Goal: Find specific page/section: Find specific page/section

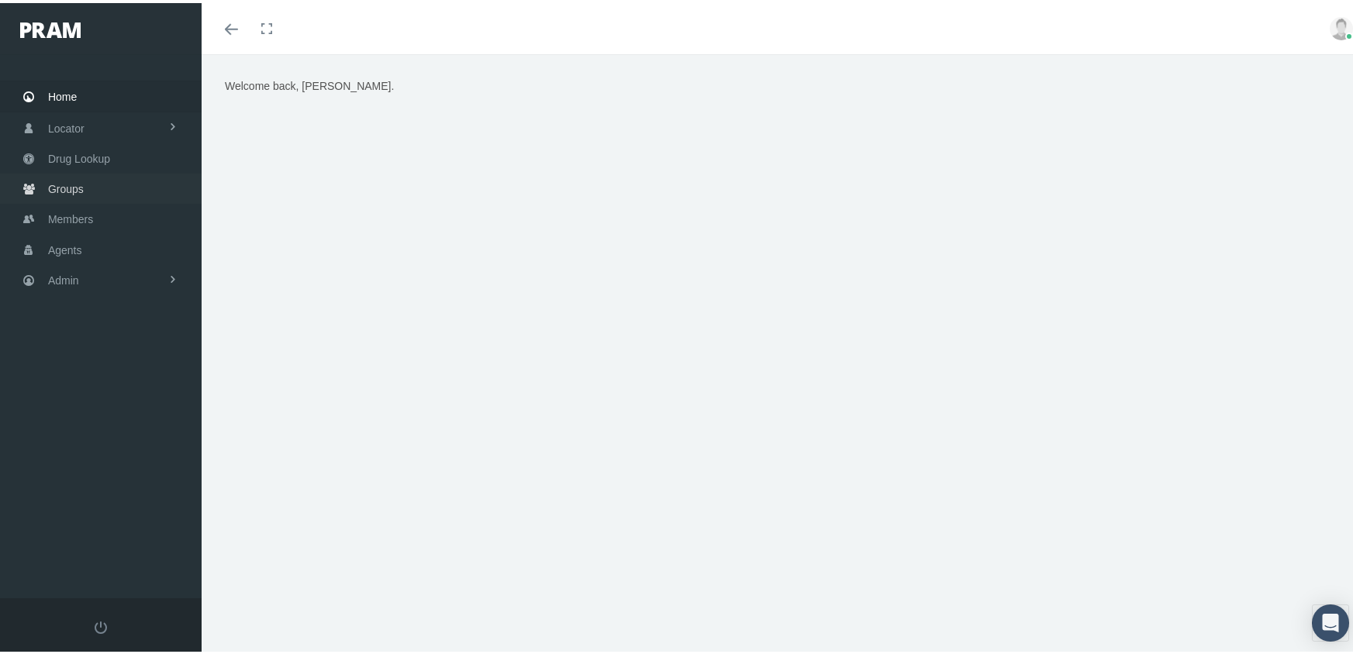
click at [62, 180] on span "Groups" at bounding box center [66, 185] width 36 height 29
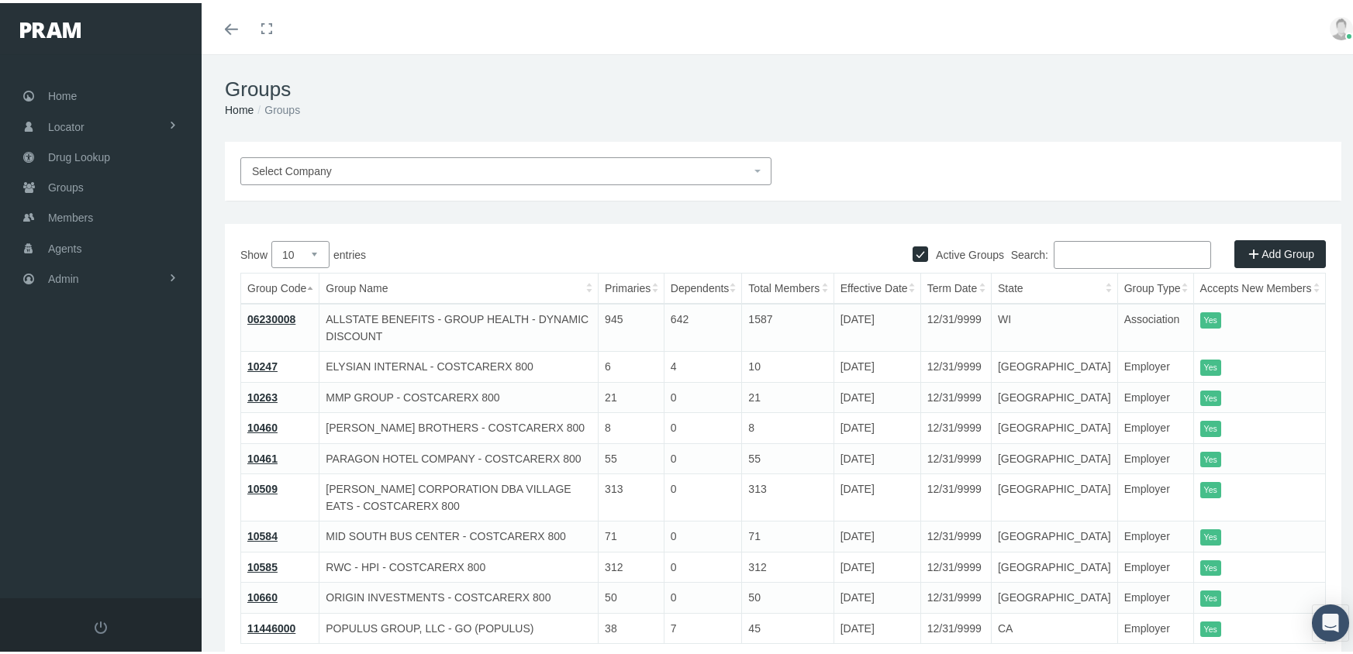
click at [1153, 251] on input "Search:" at bounding box center [1132, 252] width 157 height 28
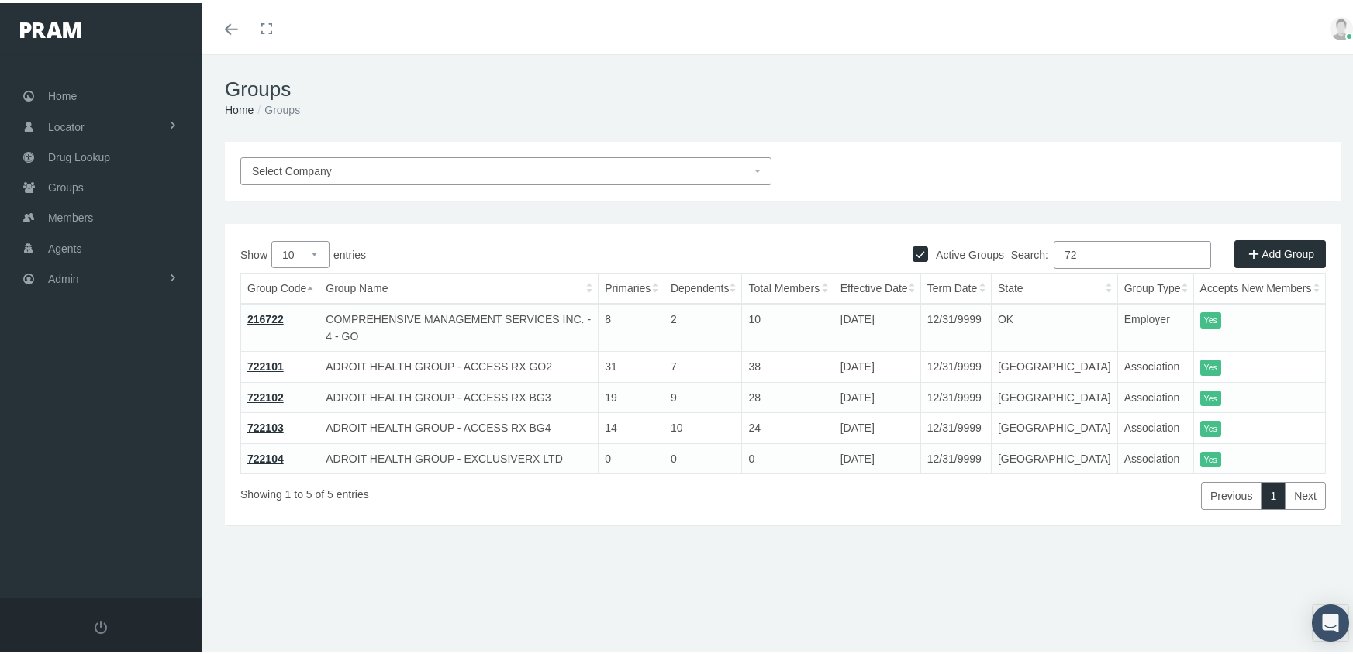
type input "7"
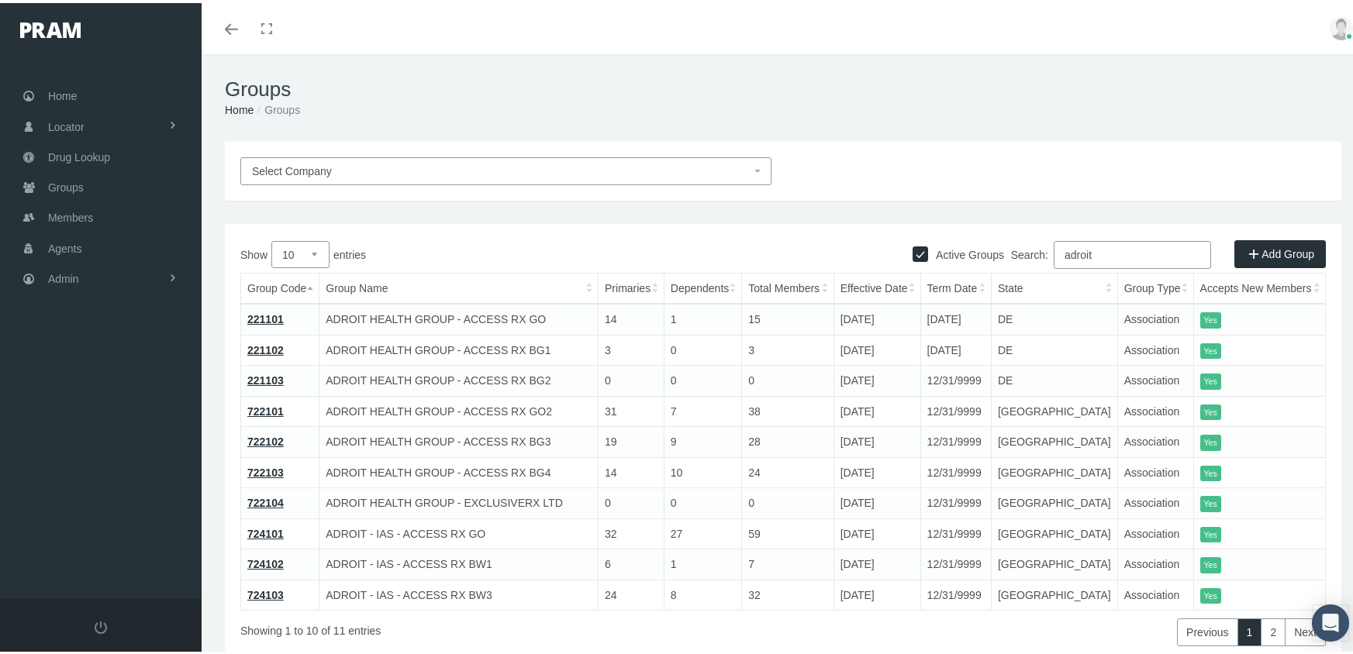
type input "adroit"
click at [261, 313] on link "221101" at bounding box center [265, 316] width 36 height 12
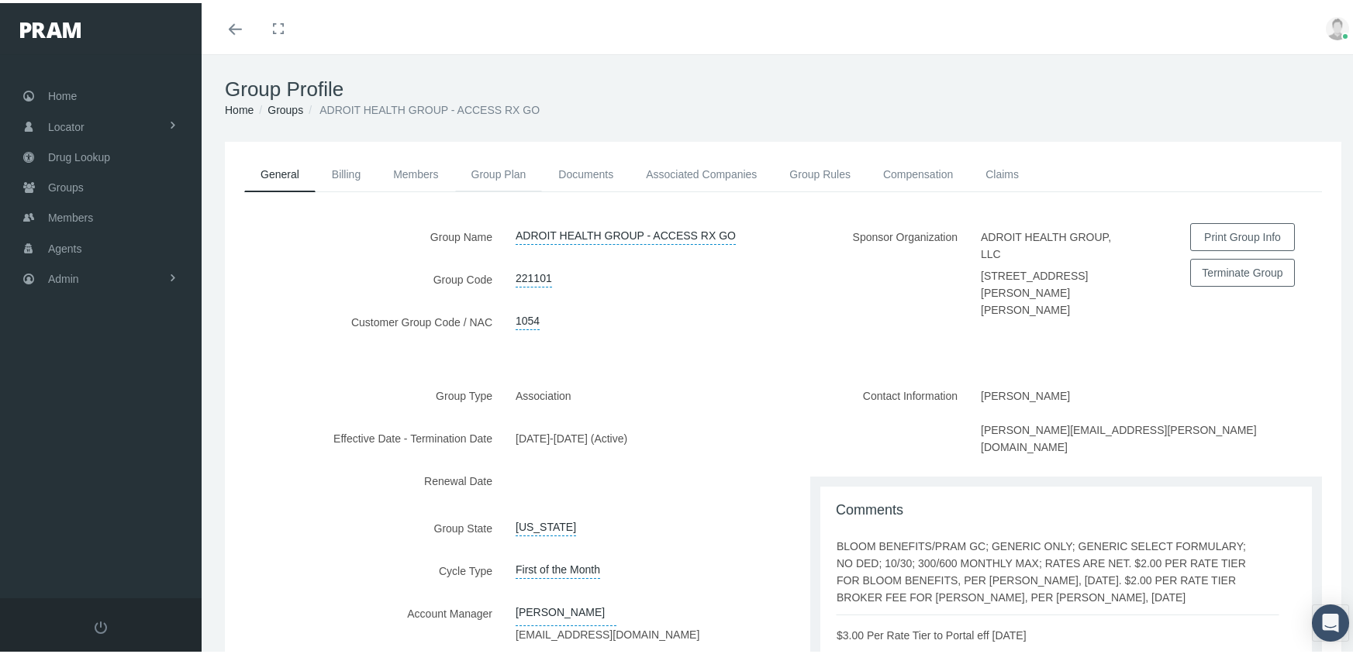
click at [503, 167] on link "Group Plan" at bounding box center [499, 171] width 88 height 34
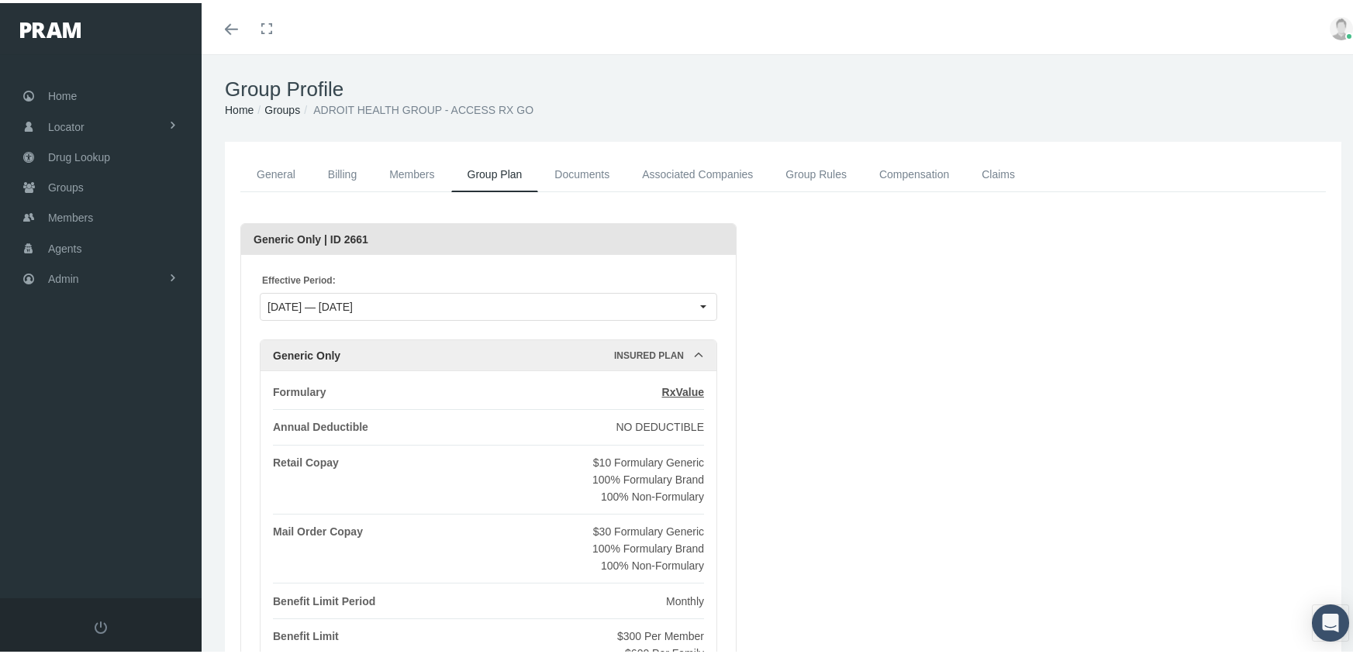
click at [673, 161] on link "Associated Companies" at bounding box center [697, 171] width 143 height 35
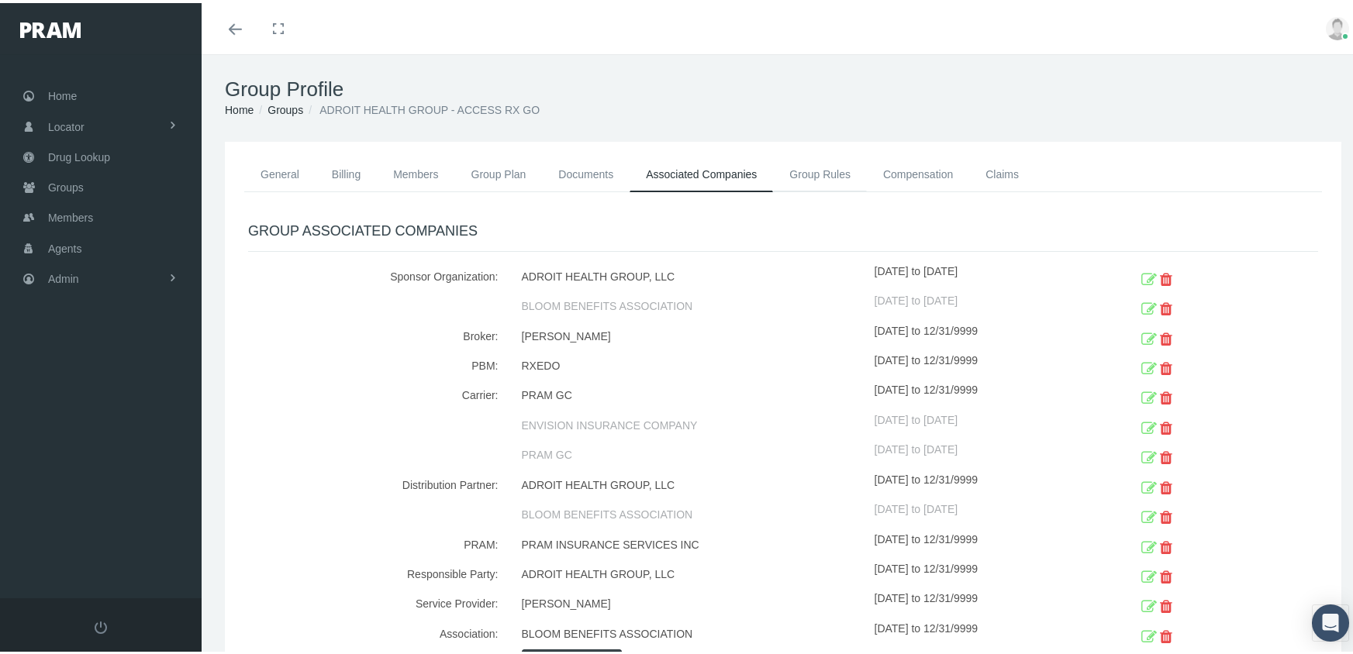
click at [809, 174] on link "Group Rules" at bounding box center [820, 171] width 94 height 34
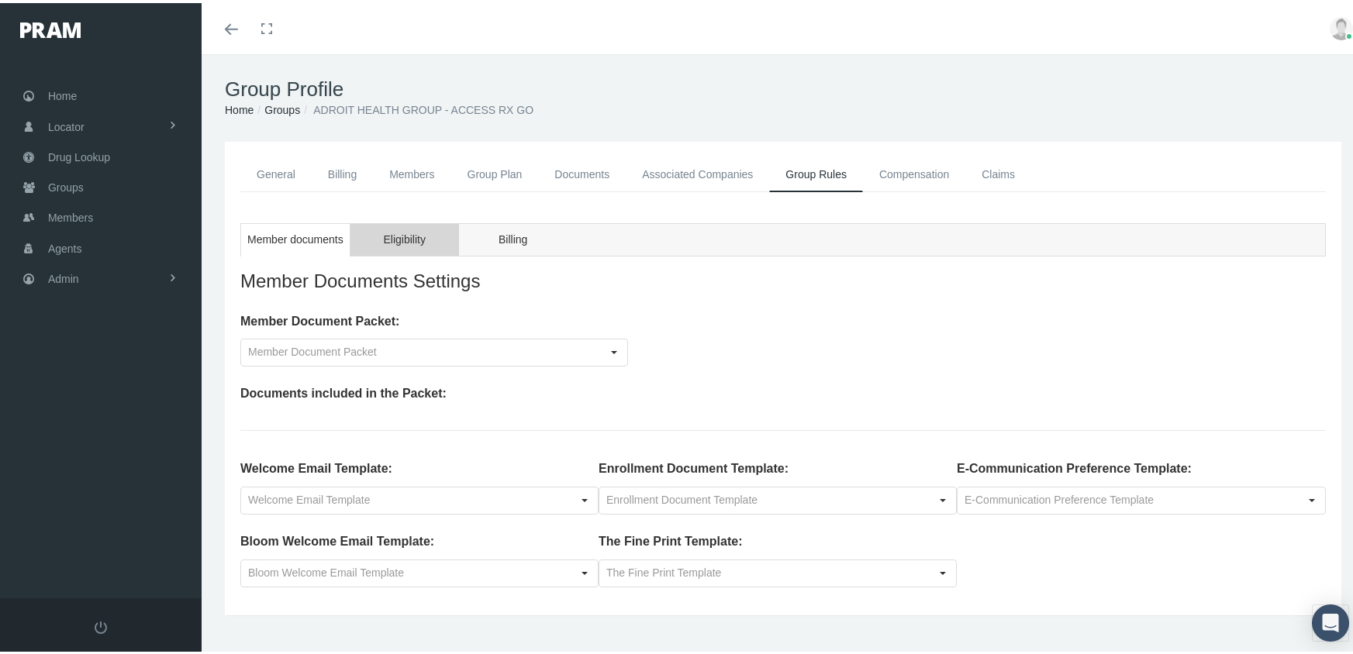
click at [398, 233] on span "Eligibility" at bounding box center [404, 236] width 42 height 19
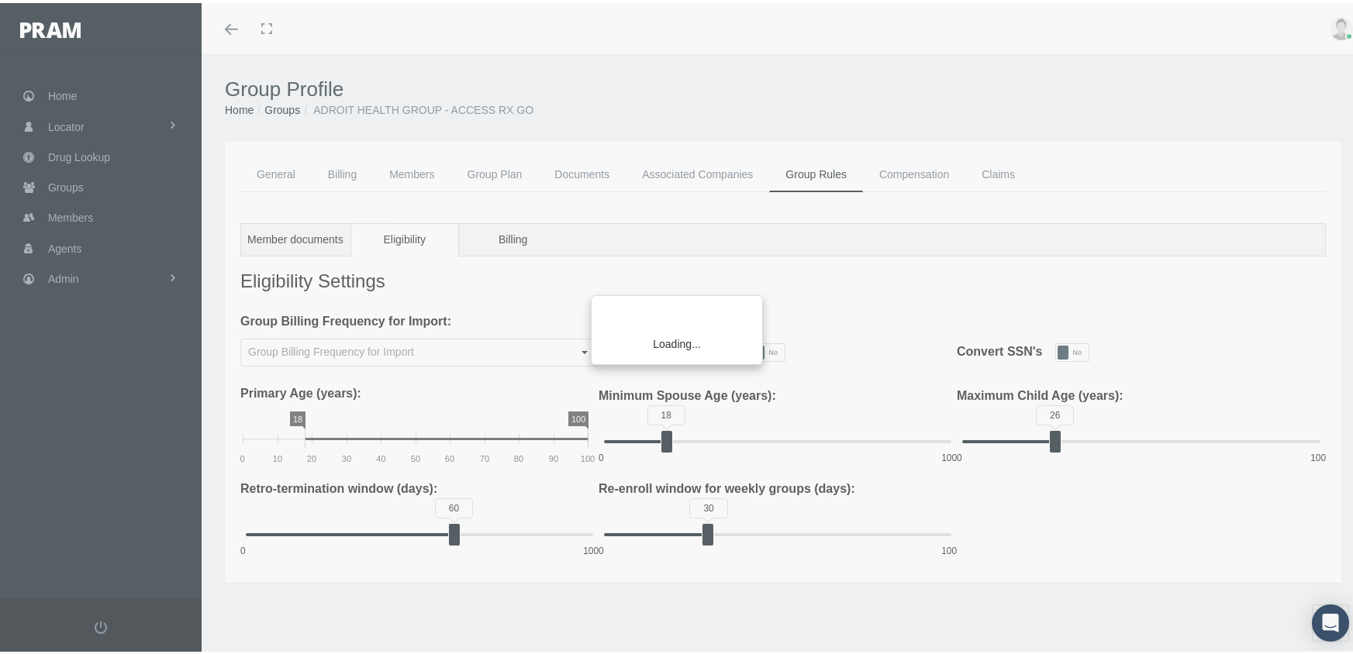
type input "Monthly"
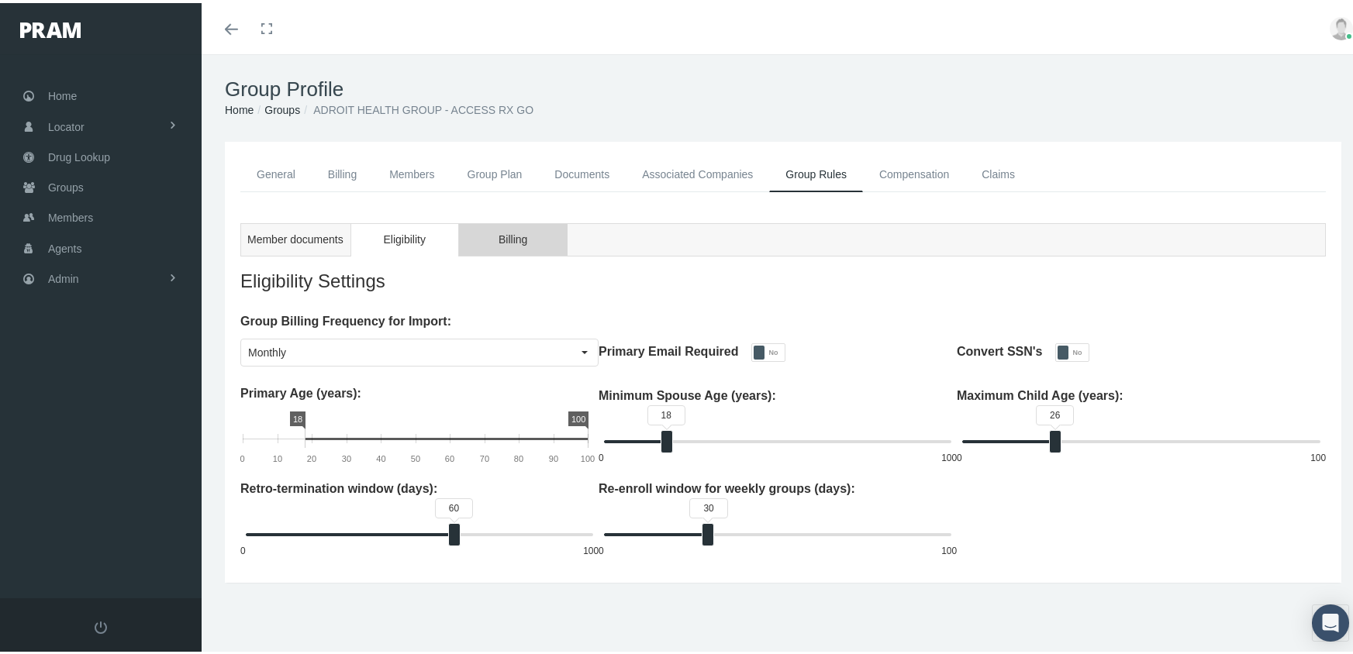
click at [508, 236] on span "Billing" at bounding box center [513, 236] width 29 height 19
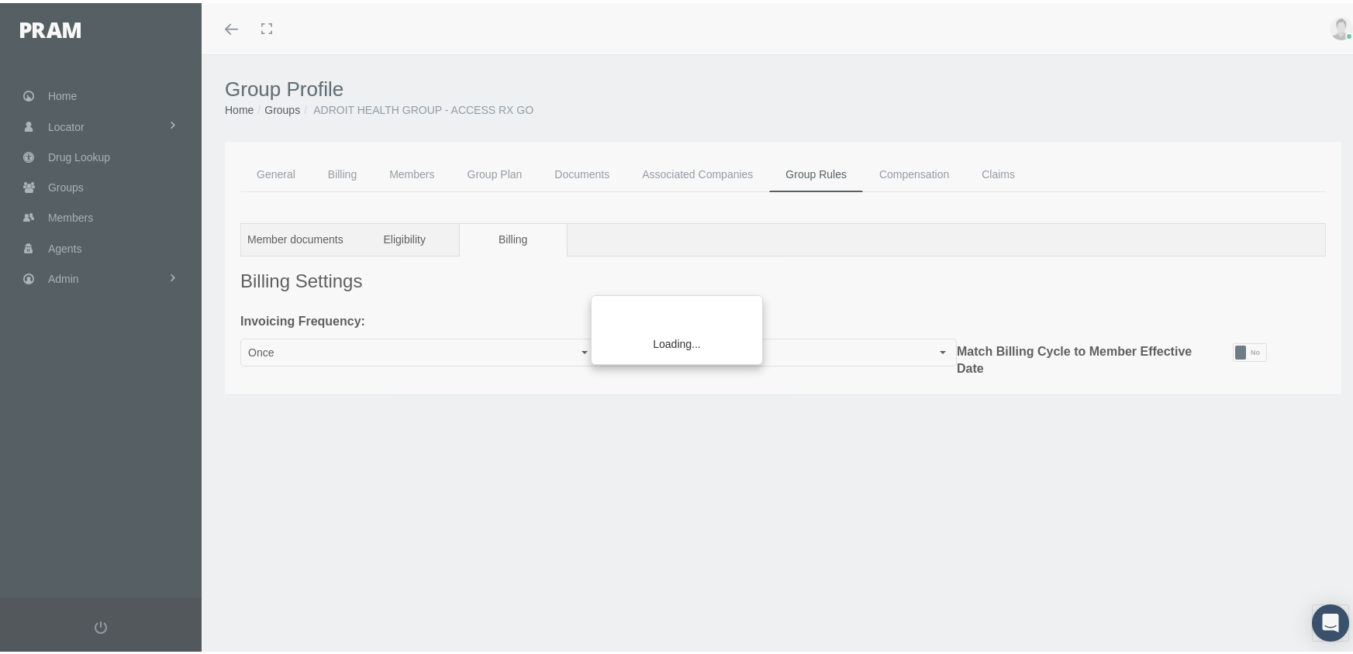
type input "Monthly"
type input "Company"
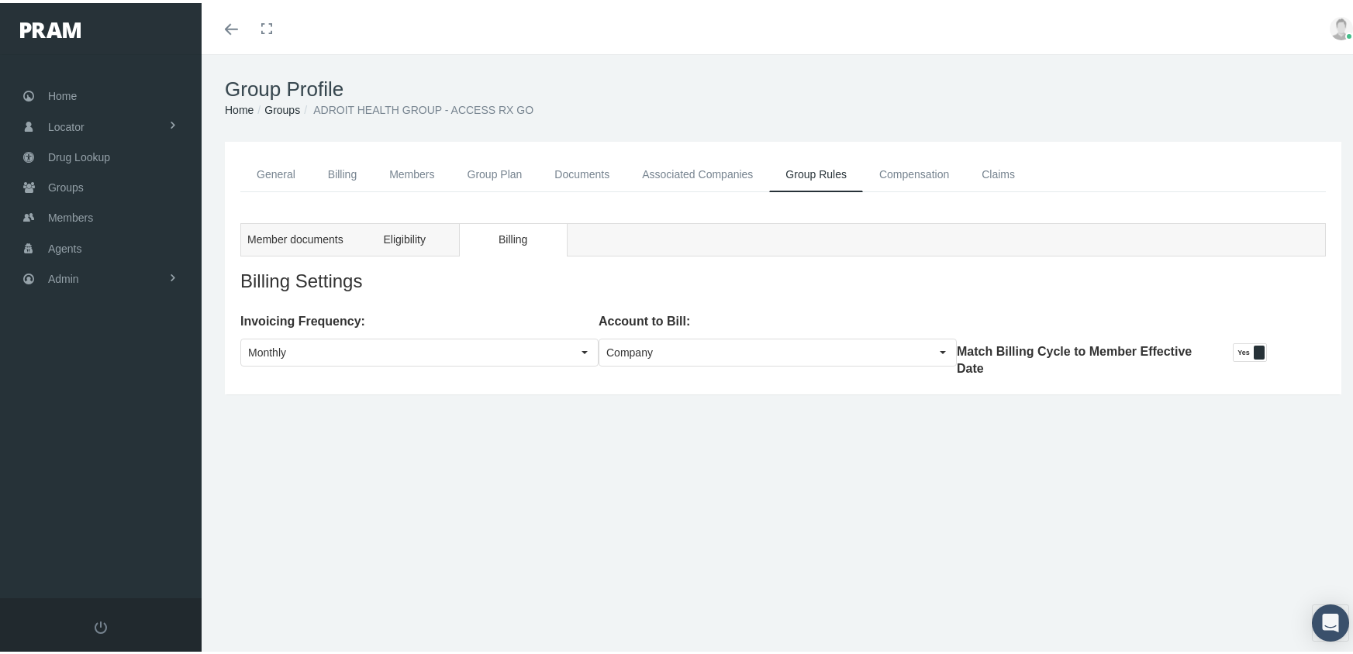
click at [278, 104] on link "Groups" at bounding box center [282, 107] width 36 height 12
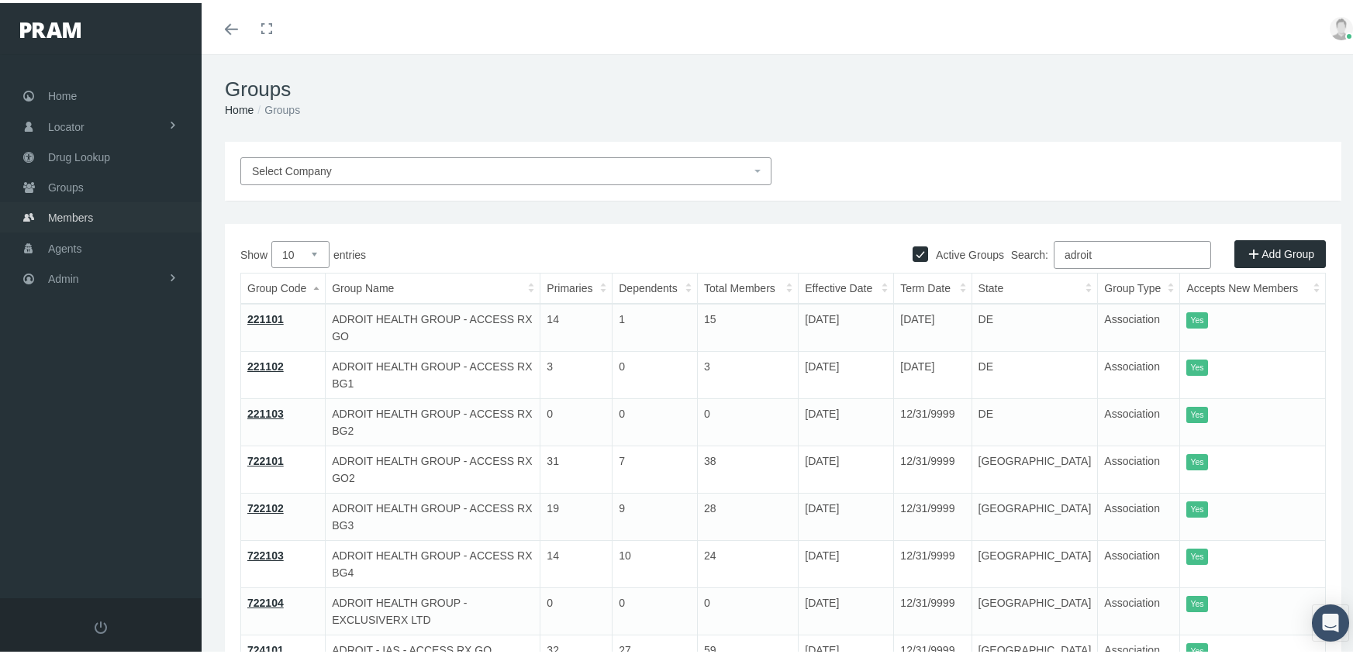
click at [71, 209] on span "Members" at bounding box center [70, 214] width 45 height 29
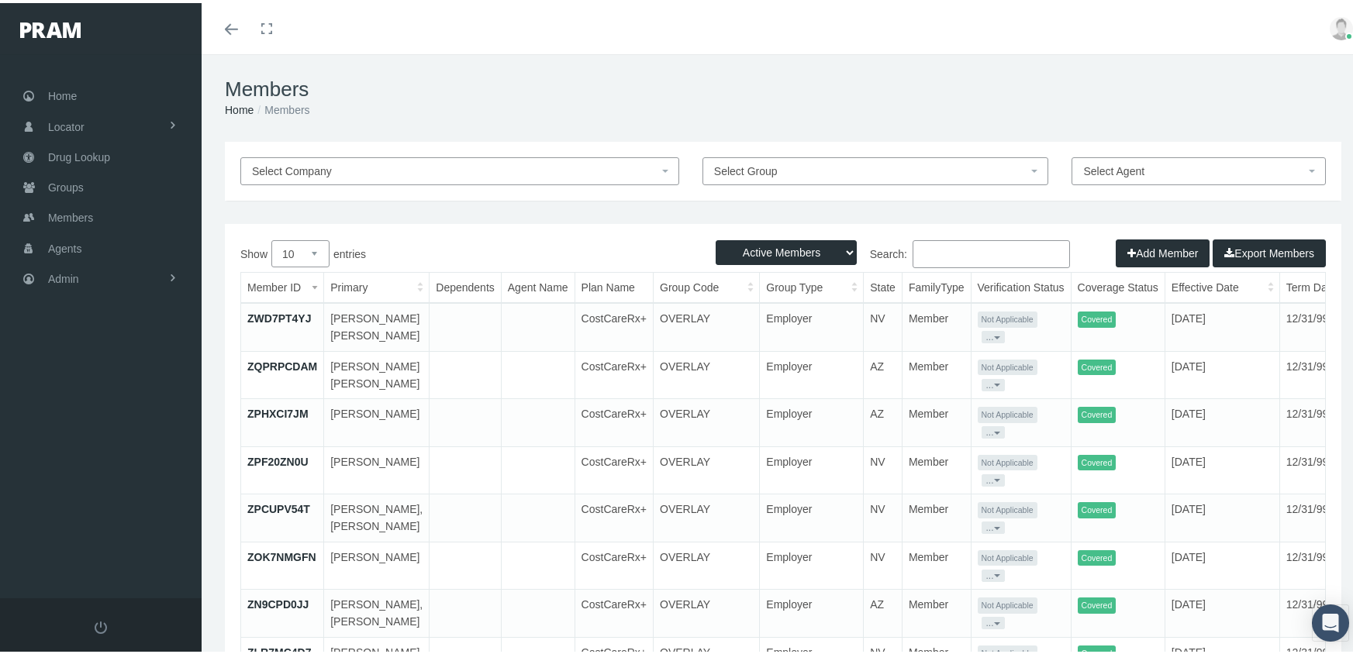
click at [803, 252] on select "Active Members Terminated Members Active & Terminated" at bounding box center [786, 249] width 141 height 25
select select "3"
click at [716, 237] on select "Active Members Terminated Members Active & Terminated" at bounding box center [786, 249] width 141 height 25
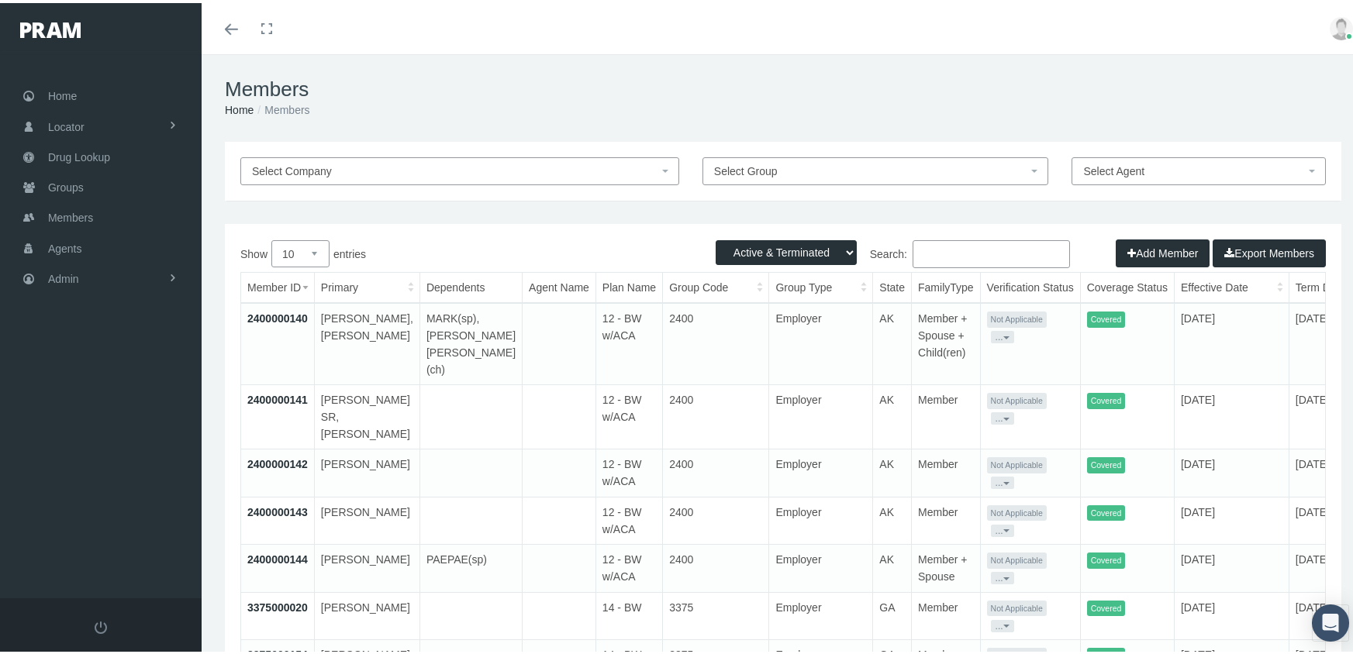
click at [959, 241] on input "Search:" at bounding box center [991, 251] width 157 height 28
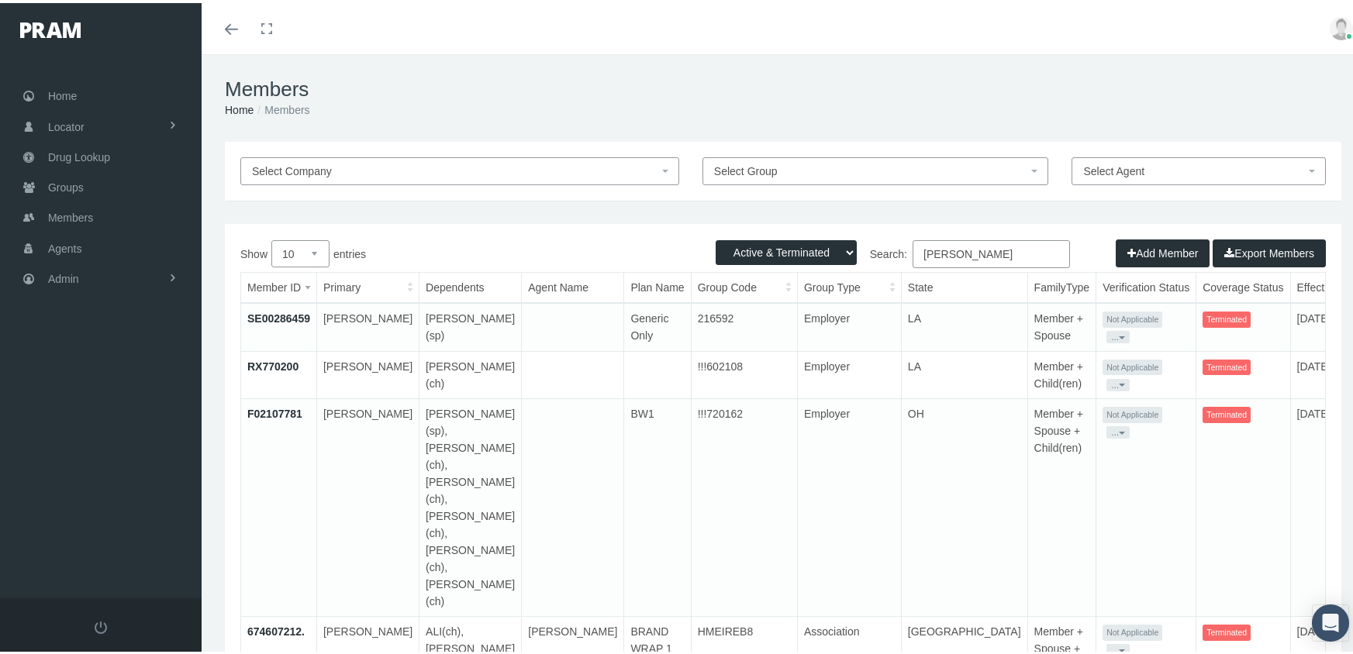
type input "young, kevin"
click at [270, 623] on link "674607212." at bounding box center [275, 629] width 57 height 12
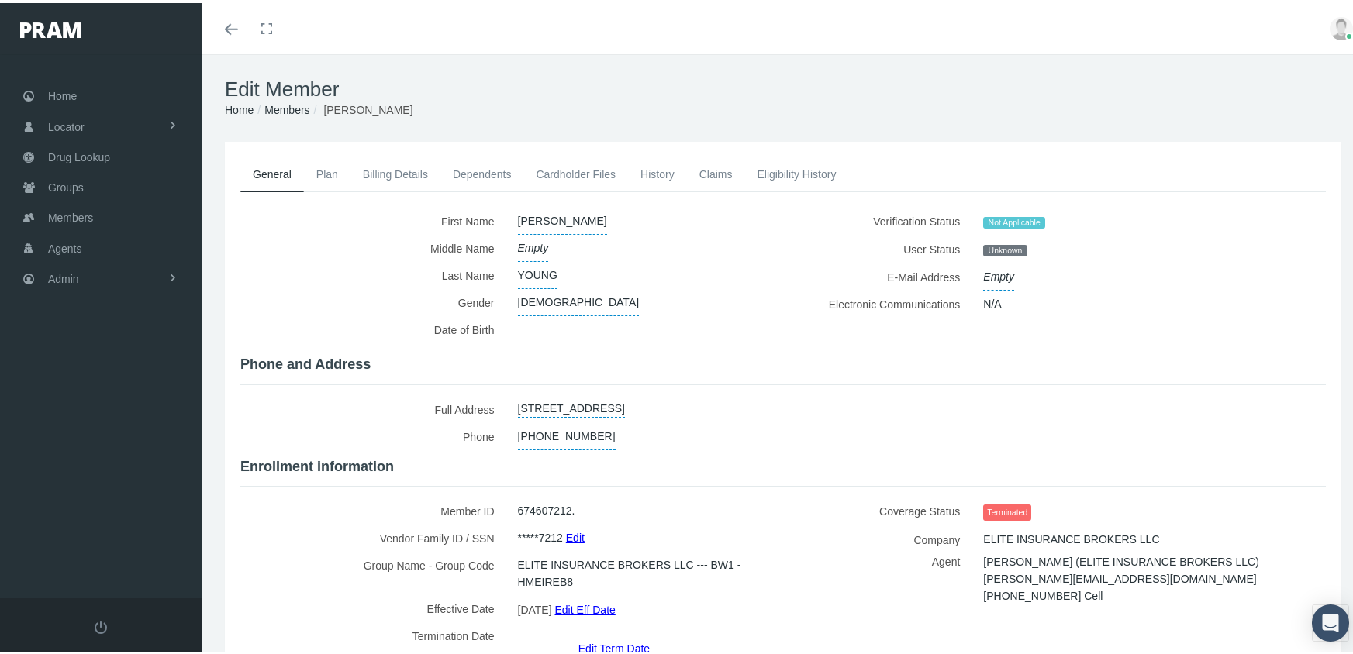
click at [585, 171] on link "Cardholder Files" at bounding box center [575, 171] width 105 height 34
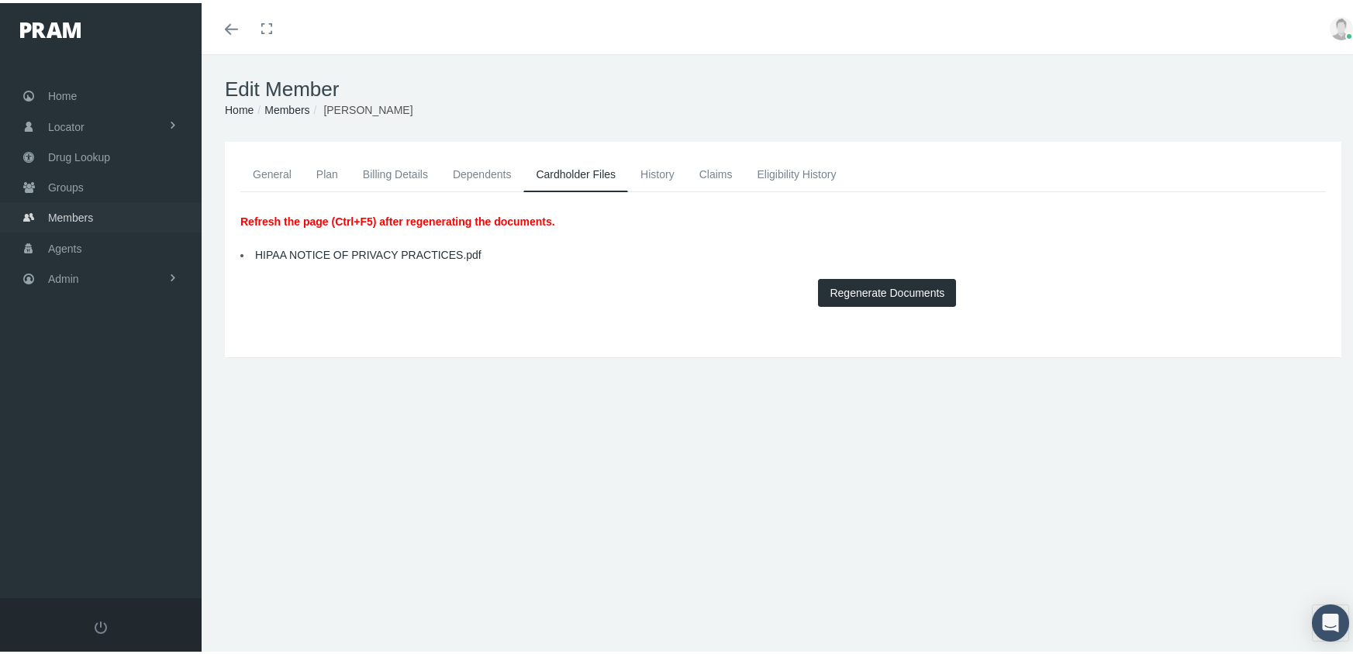
click at [64, 205] on span "Members" at bounding box center [70, 214] width 45 height 29
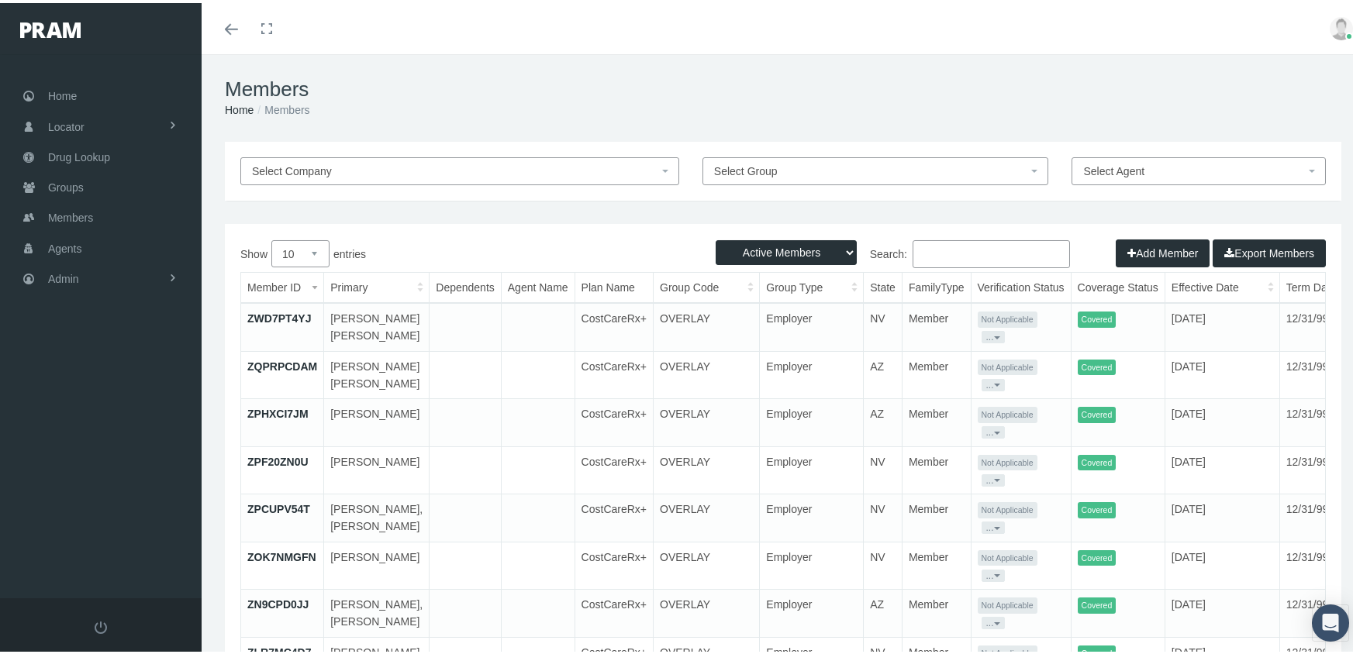
drag, startPoint x: 740, startPoint y: 247, endPoint x: 743, endPoint y: 257, distance: 9.8
click at [740, 247] on select "Active Members Terminated Members Active & Terminated" at bounding box center [786, 249] width 141 height 25
select select "3"
click at [716, 237] on select "Active Members Terminated Members Active & Terminated" at bounding box center [786, 249] width 141 height 25
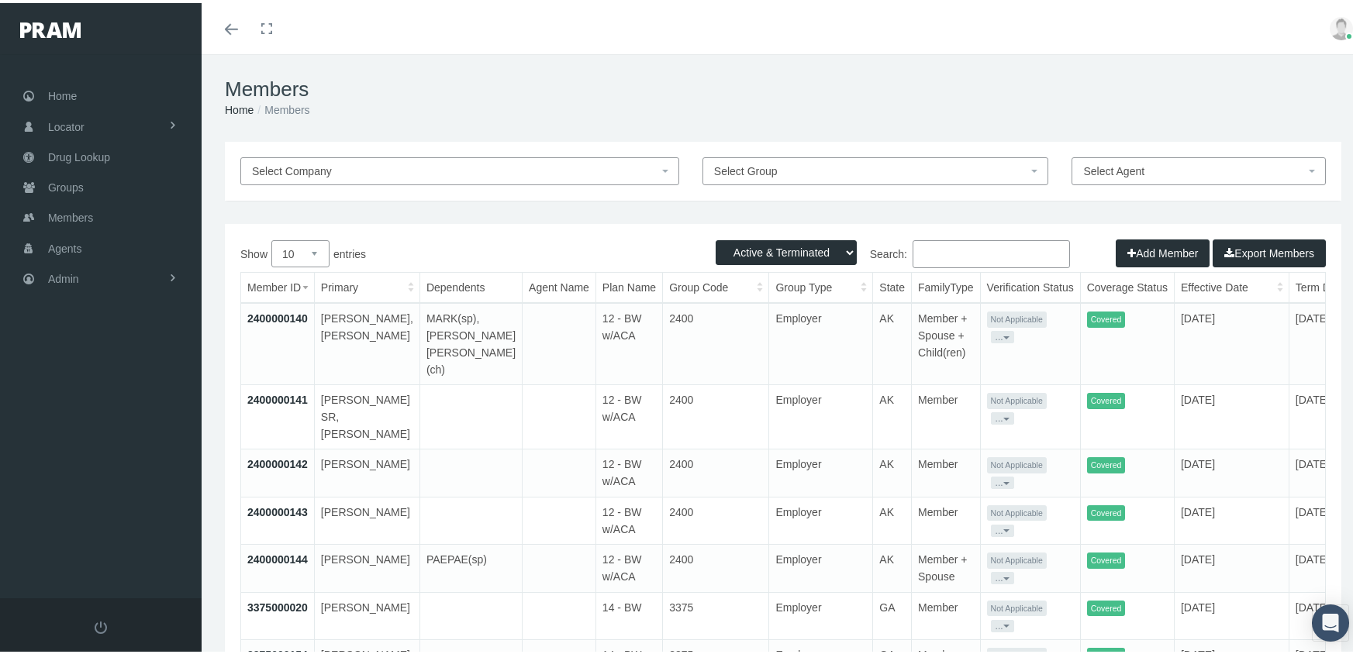
click at [958, 244] on input "Search:" at bounding box center [991, 251] width 157 height 28
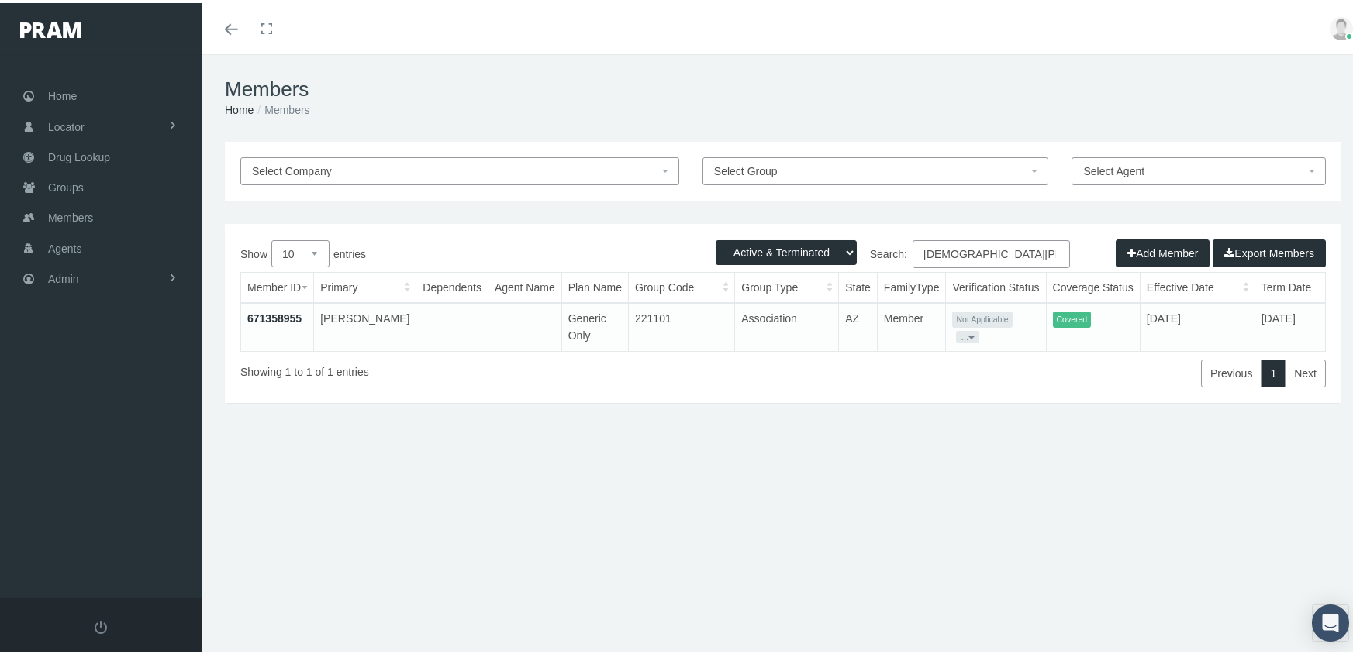
type input "[DEMOGRAPHIC_DATA][PERSON_NAME]"
click at [287, 314] on link "671358955" at bounding box center [274, 315] width 54 height 12
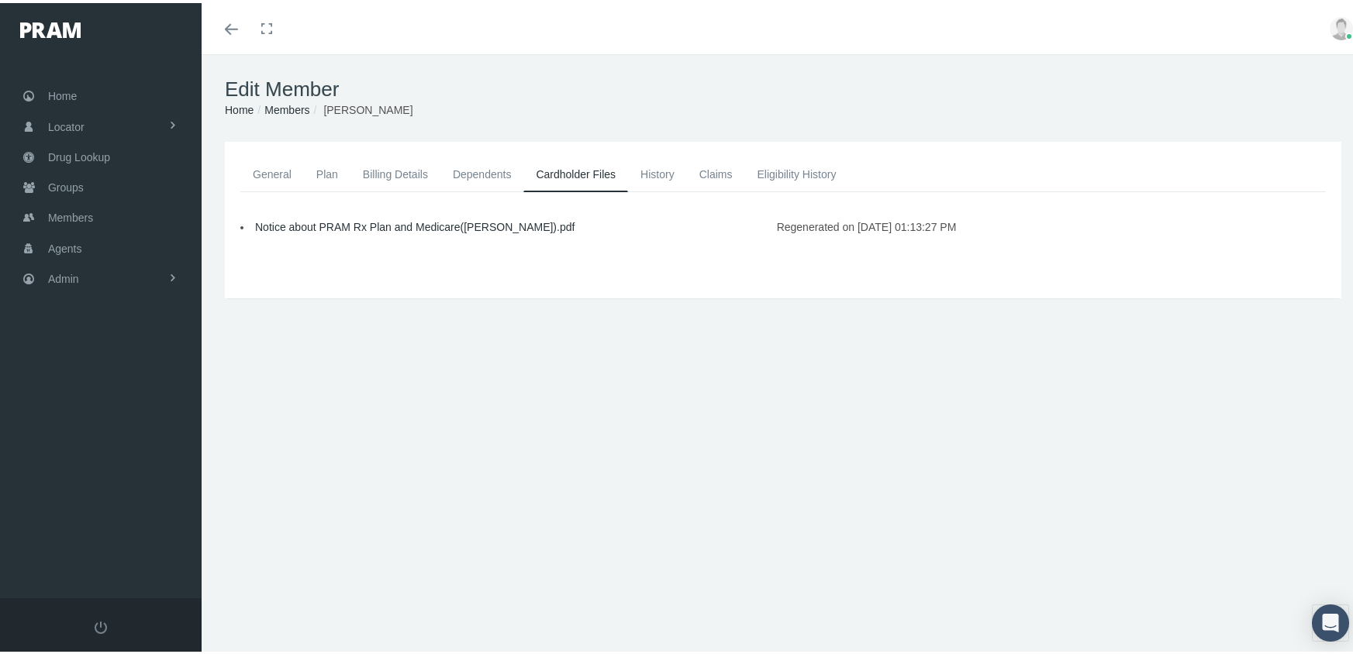
click at [318, 219] on link "Notice about PRAM Rx Plan and Medicare(SANDRA).pdf" at bounding box center [414, 224] width 319 height 12
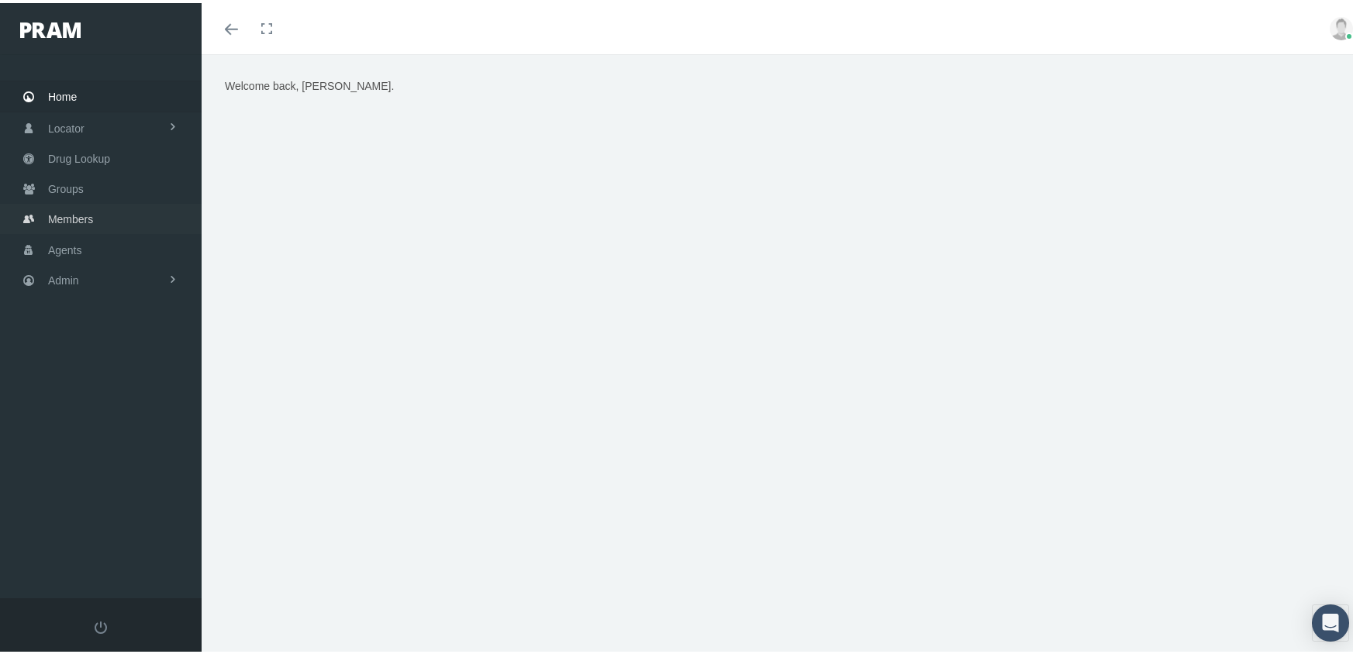
click at [71, 205] on span "Members" at bounding box center [70, 216] width 45 height 29
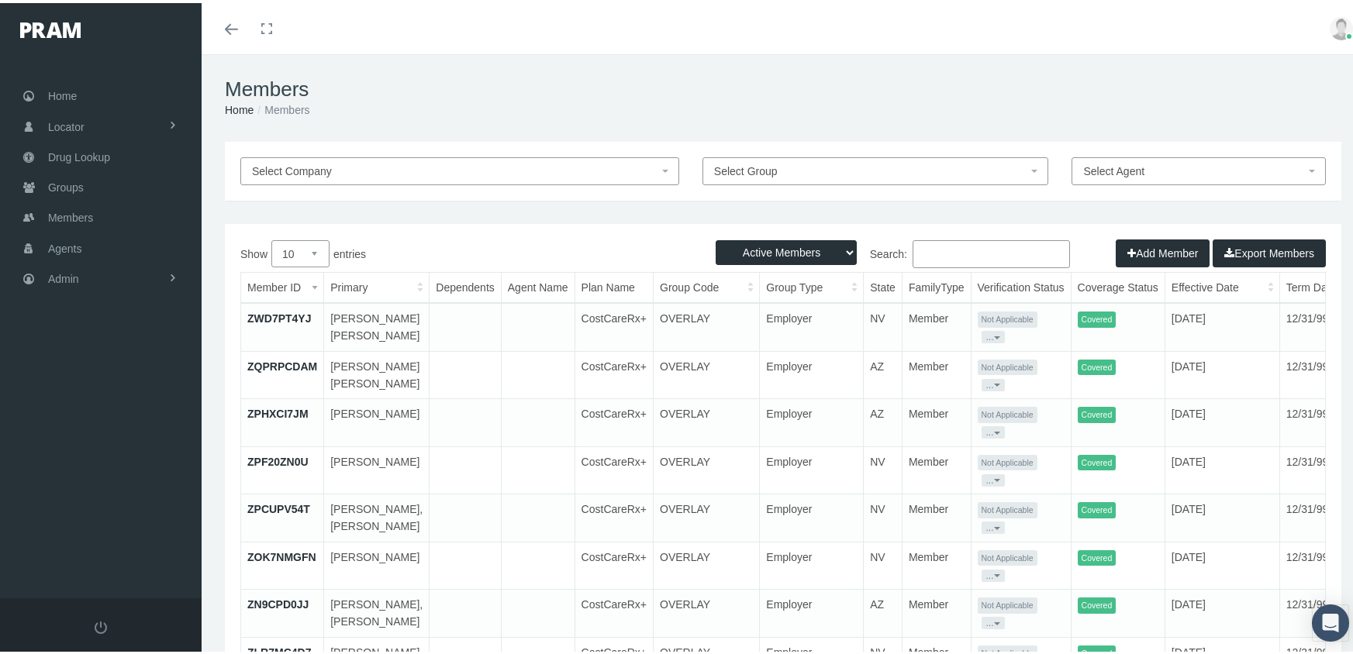
click at [806, 247] on select "Active Members Terminated Members Active & Terminated" at bounding box center [786, 249] width 141 height 25
click at [716, 237] on select "Active Members Terminated Members Active & Terminated" at bounding box center [786, 249] width 141 height 25
click at [785, 255] on select "Active Members Terminated Members Active & Terminated" at bounding box center [786, 249] width 141 height 25
select select "3"
click at [716, 237] on select "Active Members Terminated Members Active & Terminated" at bounding box center [786, 249] width 141 height 25
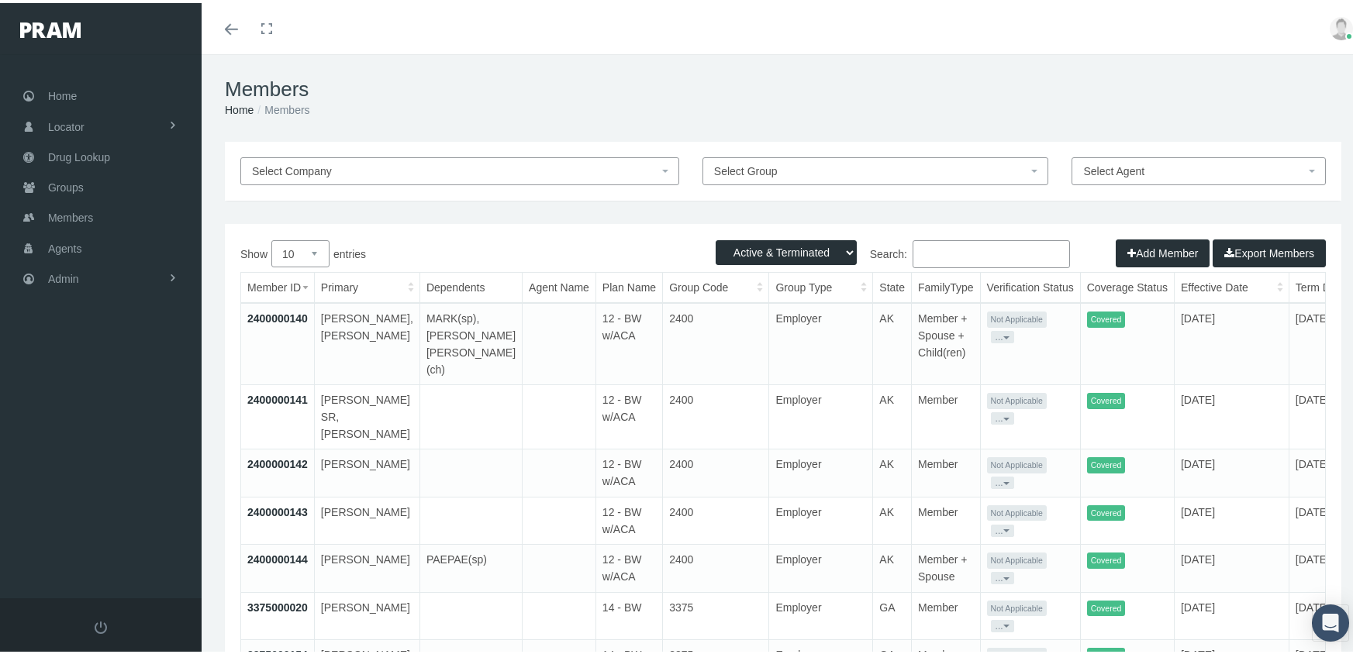
click at [951, 257] on input "Search:" at bounding box center [991, 251] width 157 height 28
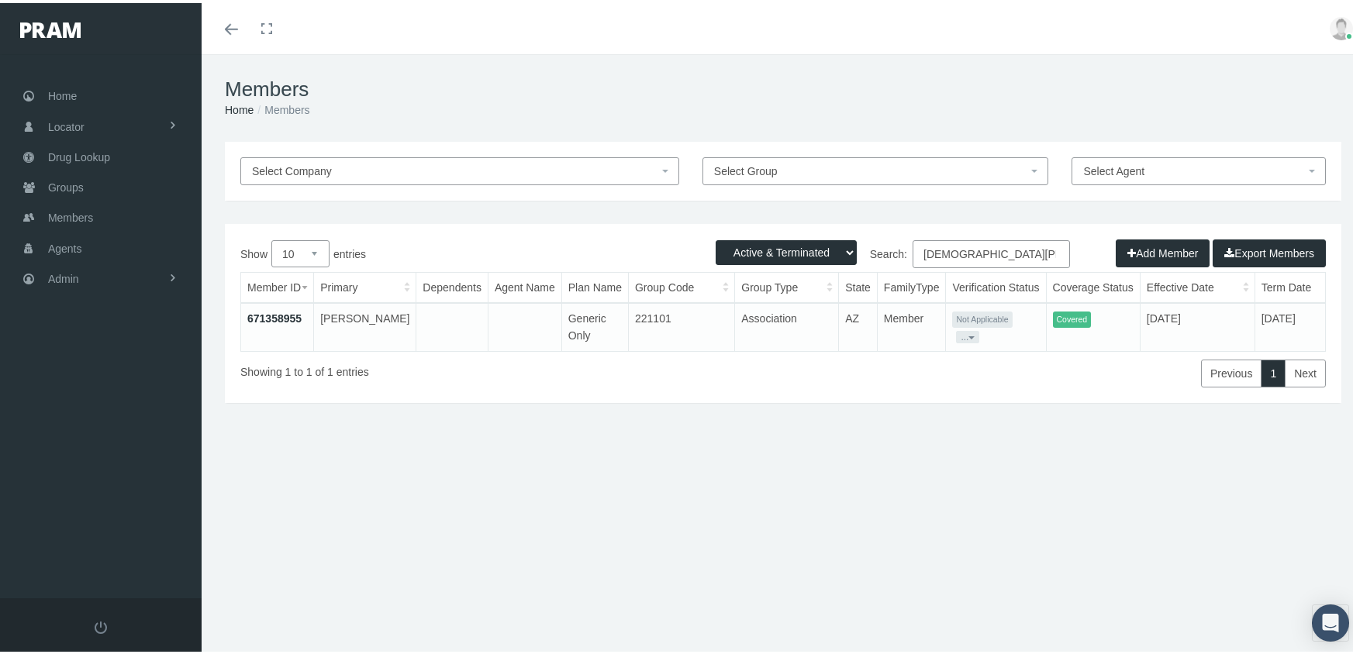
type input "armenta, sandra"
click at [278, 317] on link "671358955" at bounding box center [274, 315] width 54 height 12
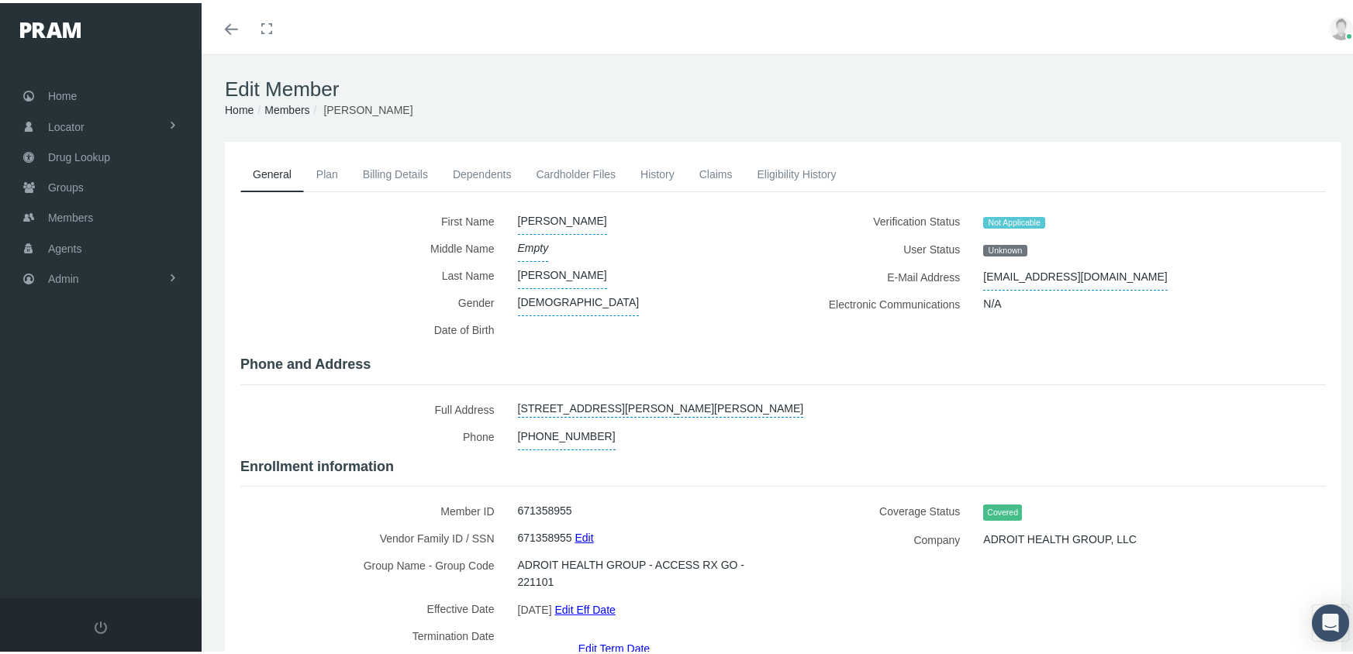
click at [588, 172] on link "Cardholder Files" at bounding box center [575, 171] width 105 height 34
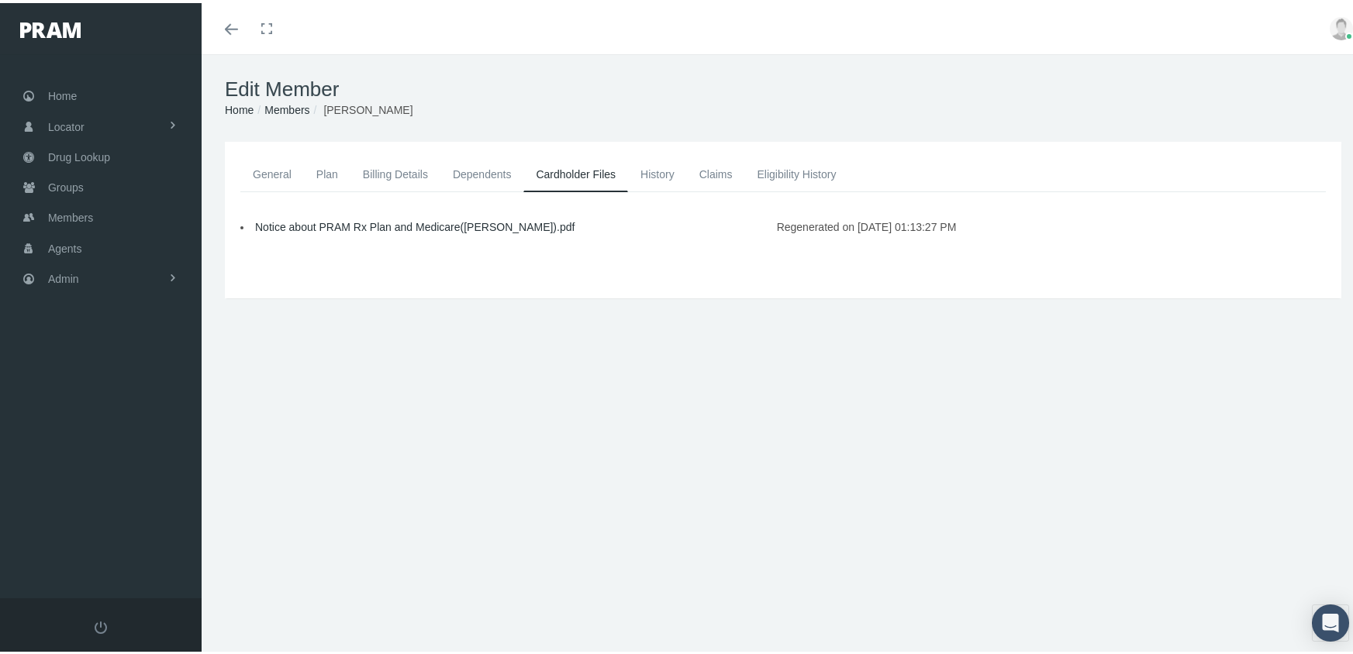
click at [336, 225] on link "Notice about PRAM Rx Plan and Medicare(SANDRA).pdf" at bounding box center [414, 224] width 319 height 12
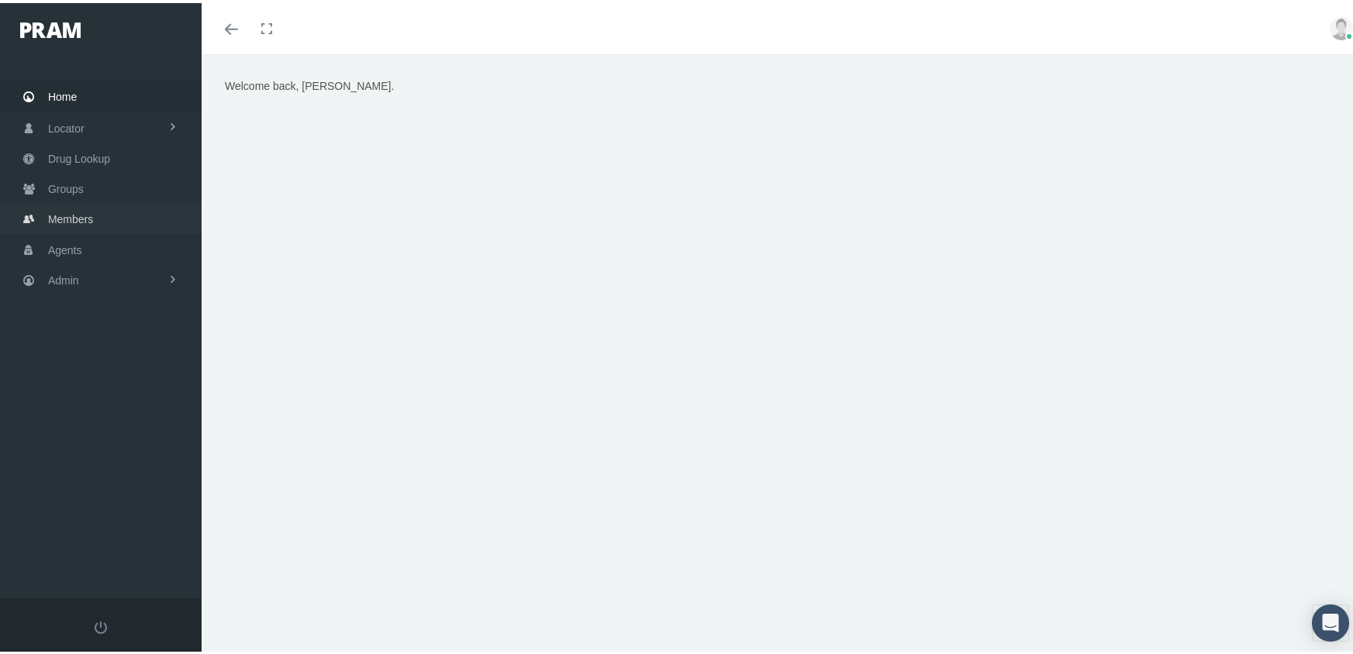
click at [59, 206] on span "Members" at bounding box center [70, 216] width 45 height 29
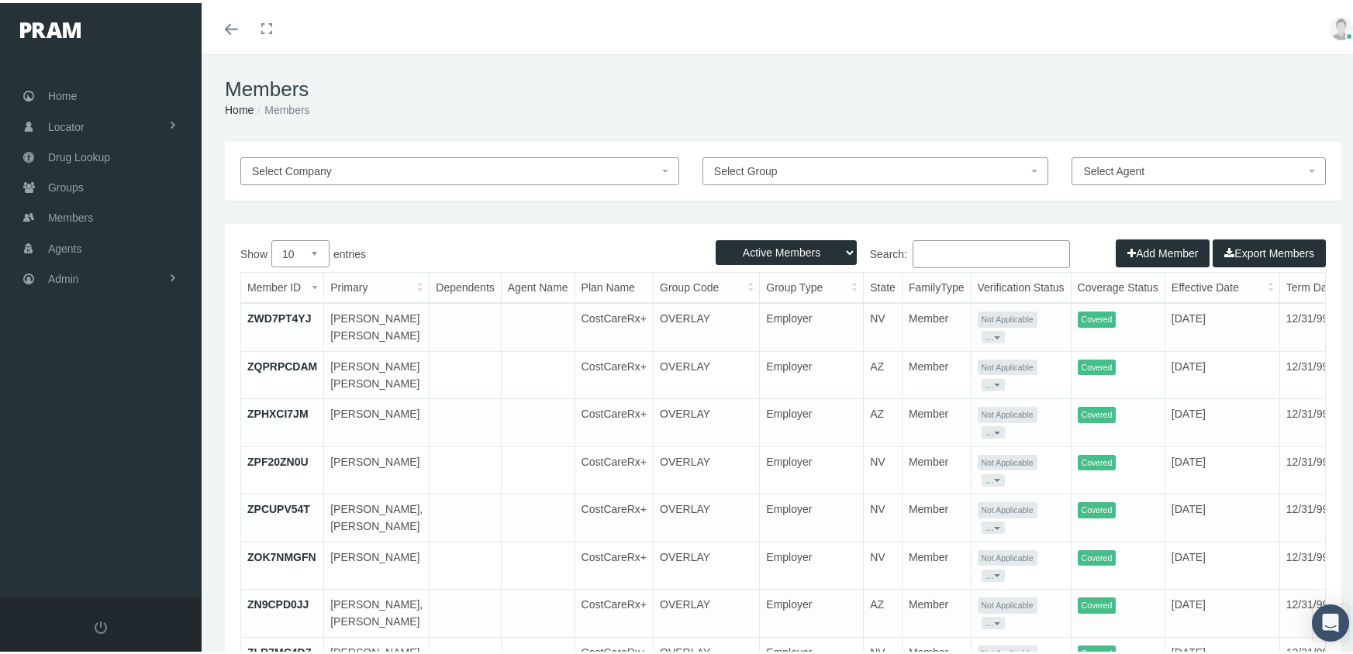
click at [749, 255] on select "Active Members Terminated Members Active & Terminated" at bounding box center [786, 249] width 141 height 25
select select "3"
click at [716, 237] on select "Active Members Terminated Members Active & Terminated" at bounding box center [786, 249] width 141 height 25
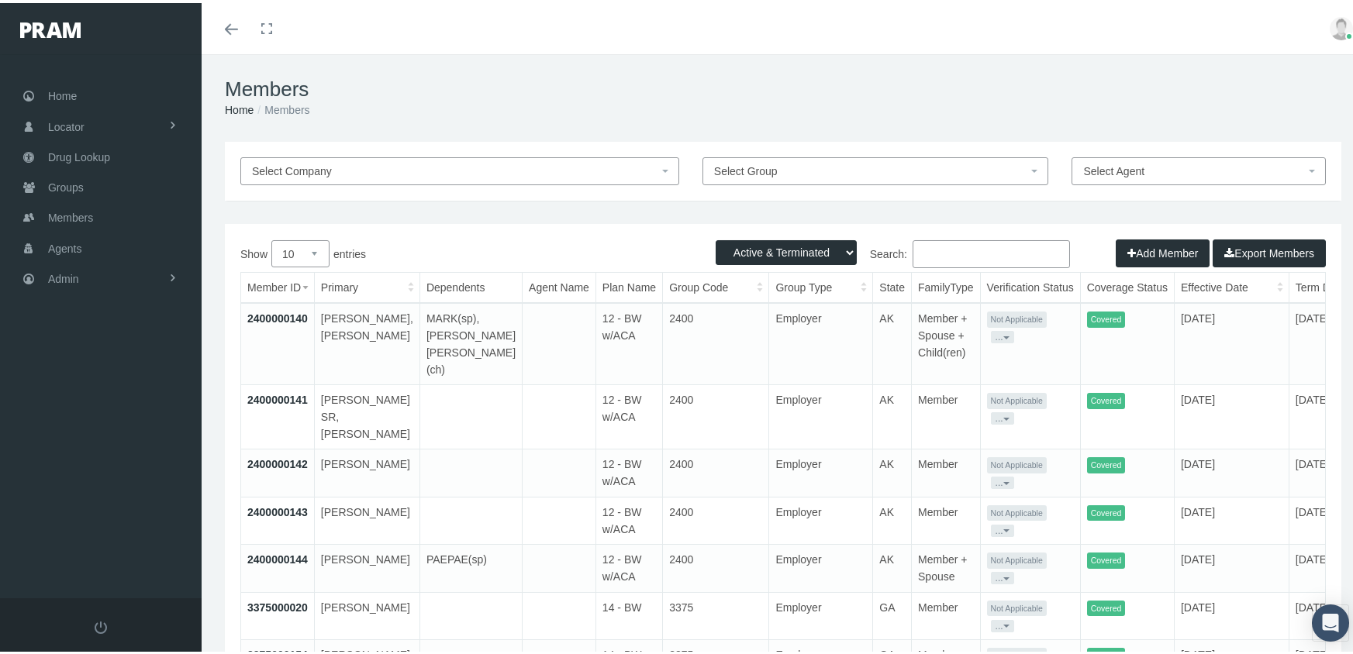
click at [997, 253] on input "Search:" at bounding box center [991, 251] width 157 height 28
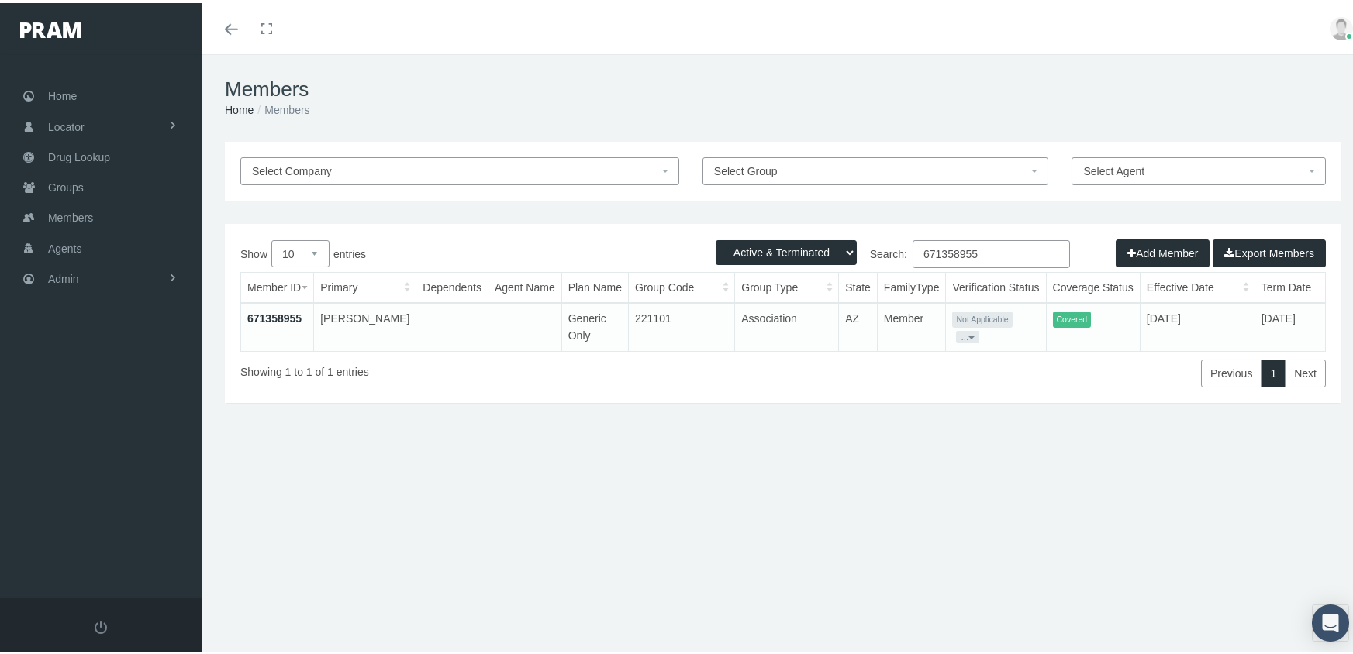
type input "671358955"
click at [273, 306] on td "671358955" at bounding box center [277, 324] width 73 height 48
click at [274, 312] on link "671358955" at bounding box center [274, 315] width 54 height 12
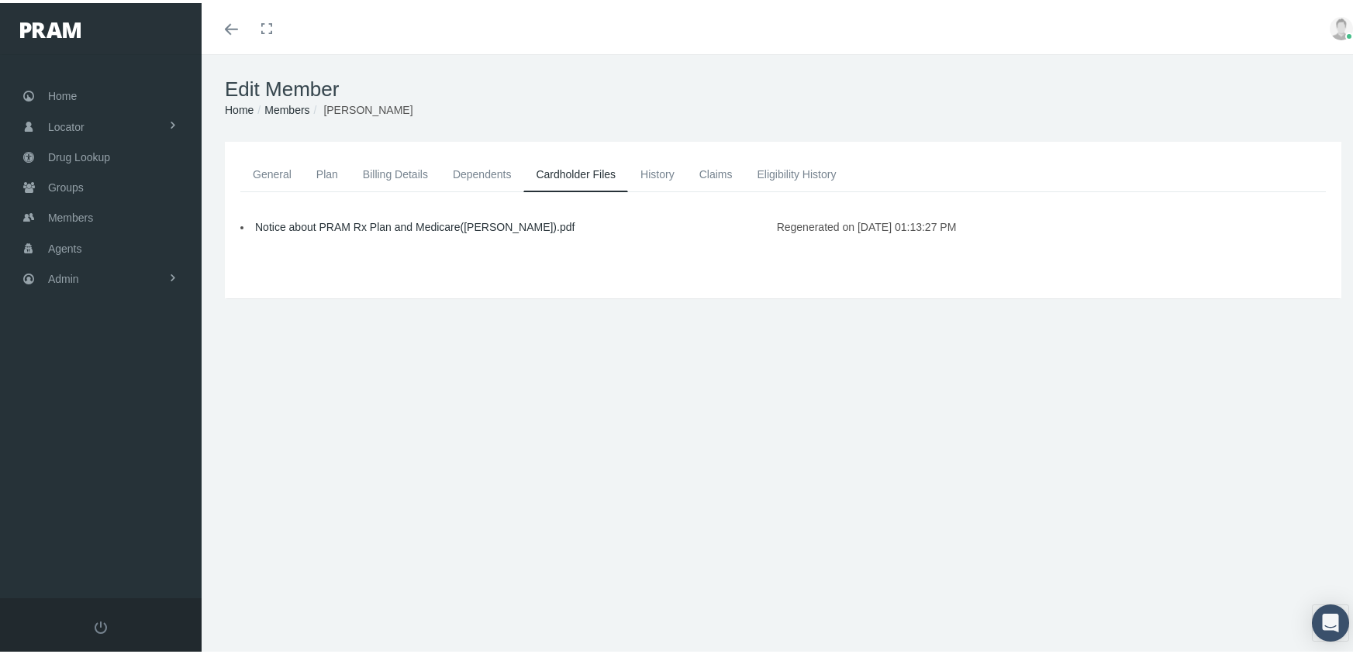
click at [267, 167] on link "General" at bounding box center [272, 171] width 64 height 34
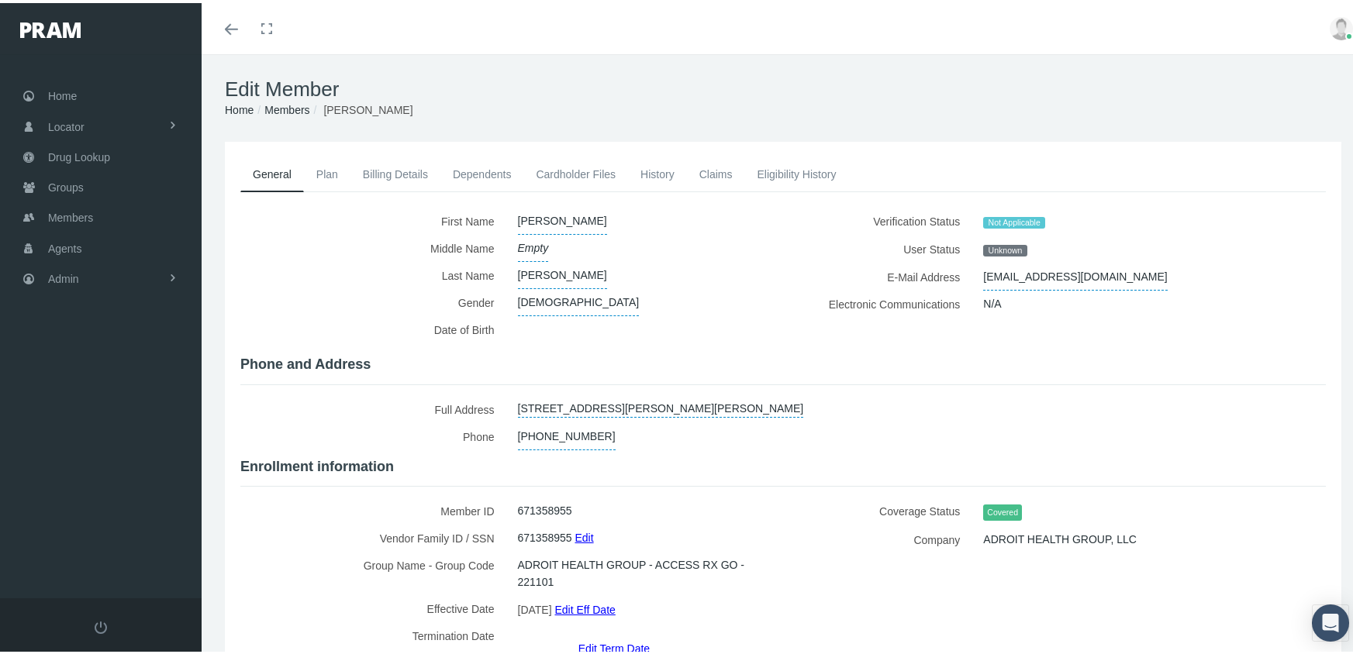
click at [287, 110] on link "Members" at bounding box center [286, 107] width 45 height 12
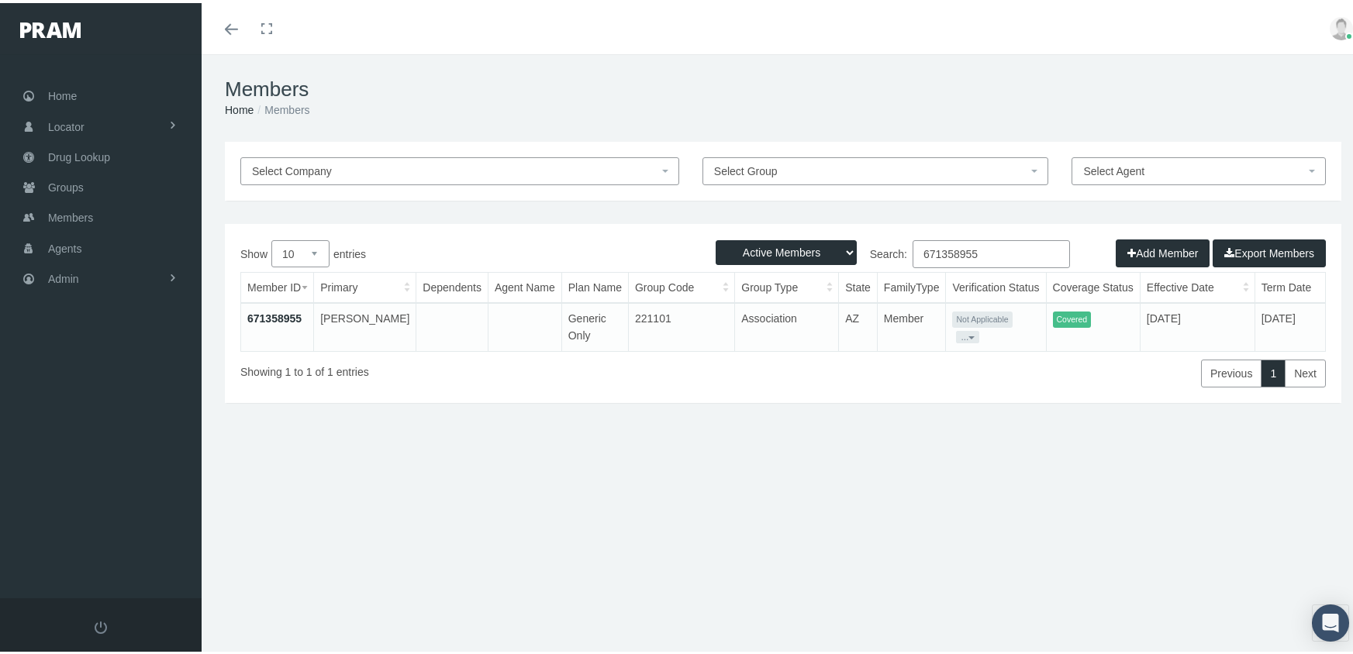
click at [784, 251] on select "Active Members Terminated Members Active & Terminated" at bounding box center [786, 249] width 141 height 25
select select "3"
click at [716, 237] on select "Active Members Terminated Members Active & Terminated" at bounding box center [786, 249] width 141 height 25
click at [991, 247] on input "671358955" at bounding box center [991, 251] width 157 height 28
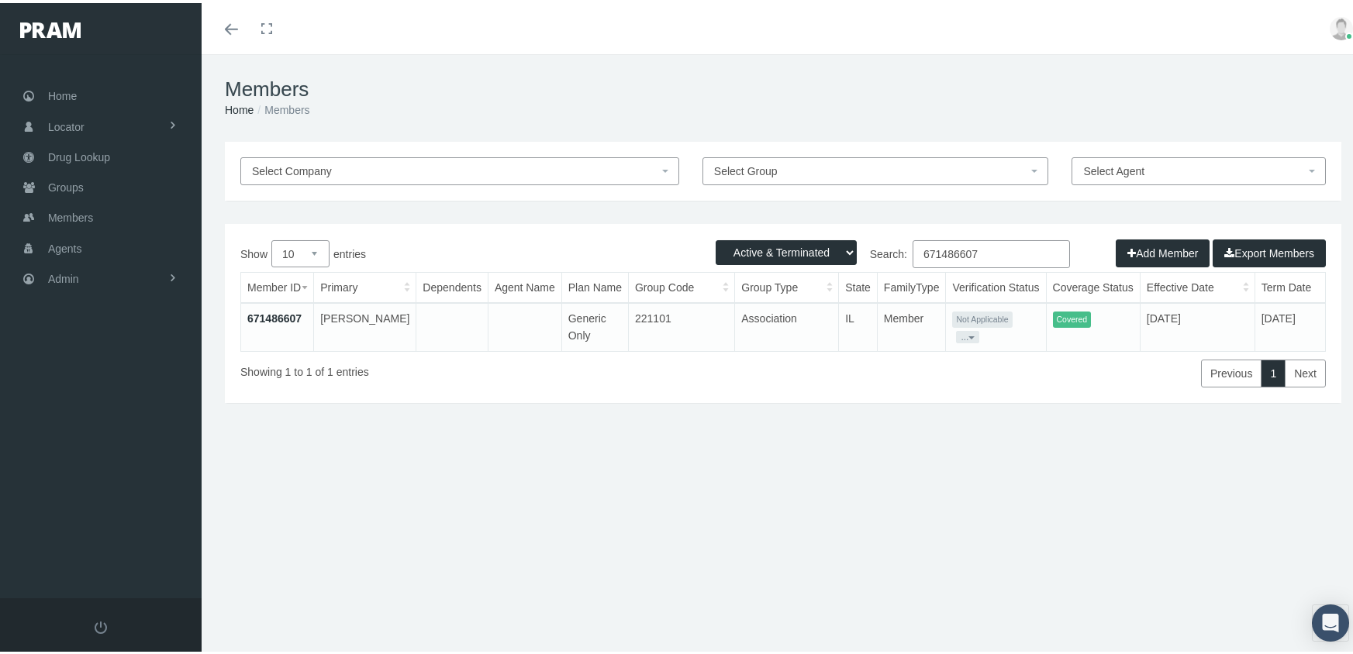
type input "671486607"
drag, startPoint x: 292, startPoint y: 309, endPoint x: 309, endPoint y: 299, distance: 19.4
click at [292, 309] on link "671486607" at bounding box center [274, 315] width 54 height 12
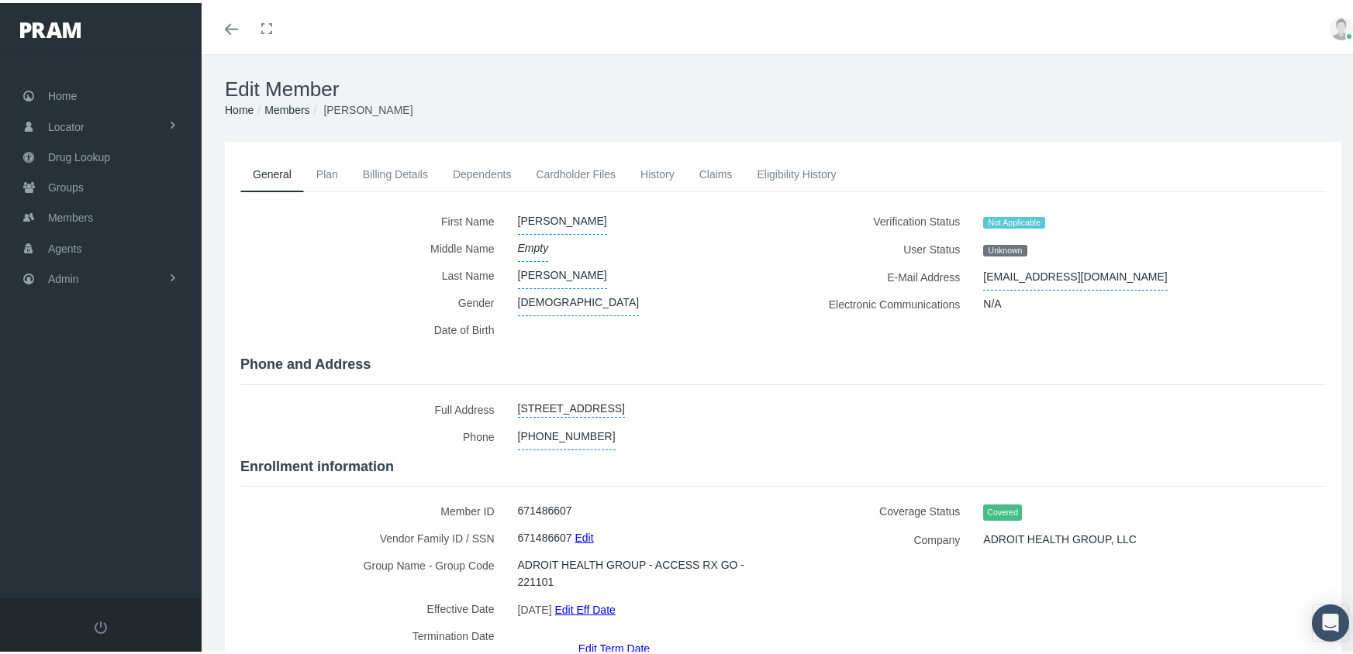
click at [297, 103] on link "Members" at bounding box center [286, 107] width 45 height 12
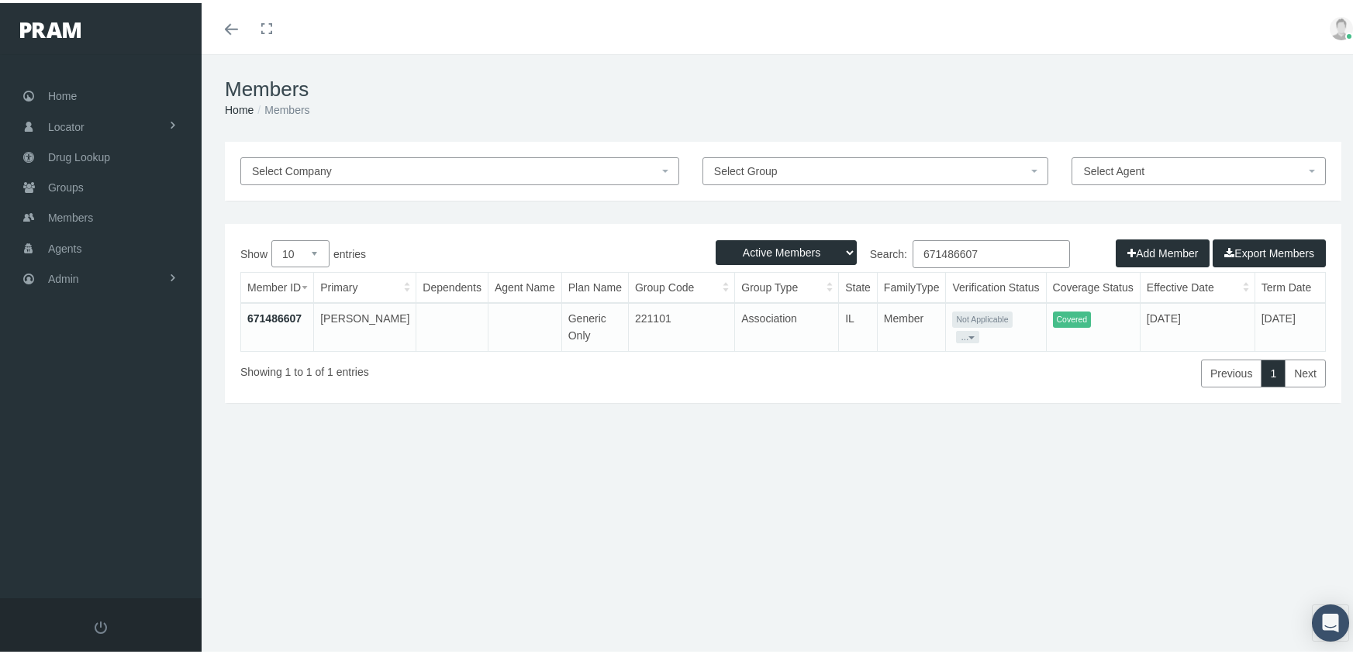
click at [790, 252] on select "Active Members Terminated Members Active & Terminated" at bounding box center [786, 249] width 141 height 25
select select "3"
click at [716, 237] on select "Active Members Terminated Members Active & Terminated" at bounding box center [786, 249] width 141 height 25
click at [997, 250] on input "671486607" at bounding box center [991, 251] width 157 height 28
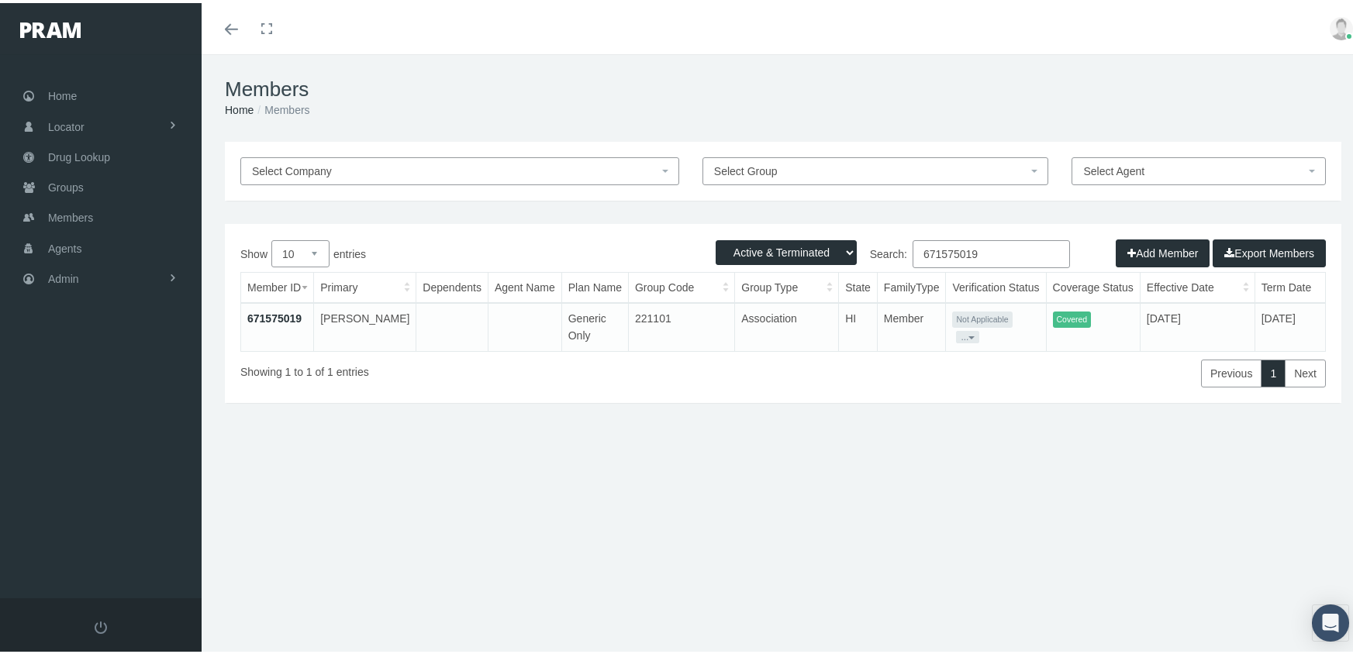
type input "671575019"
drag, startPoint x: 269, startPoint y: 314, endPoint x: 301, endPoint y: 310, distance: 32.0
click at [269, 314] on link "671575019" at bounding box center [274, 315] width 54 height 12
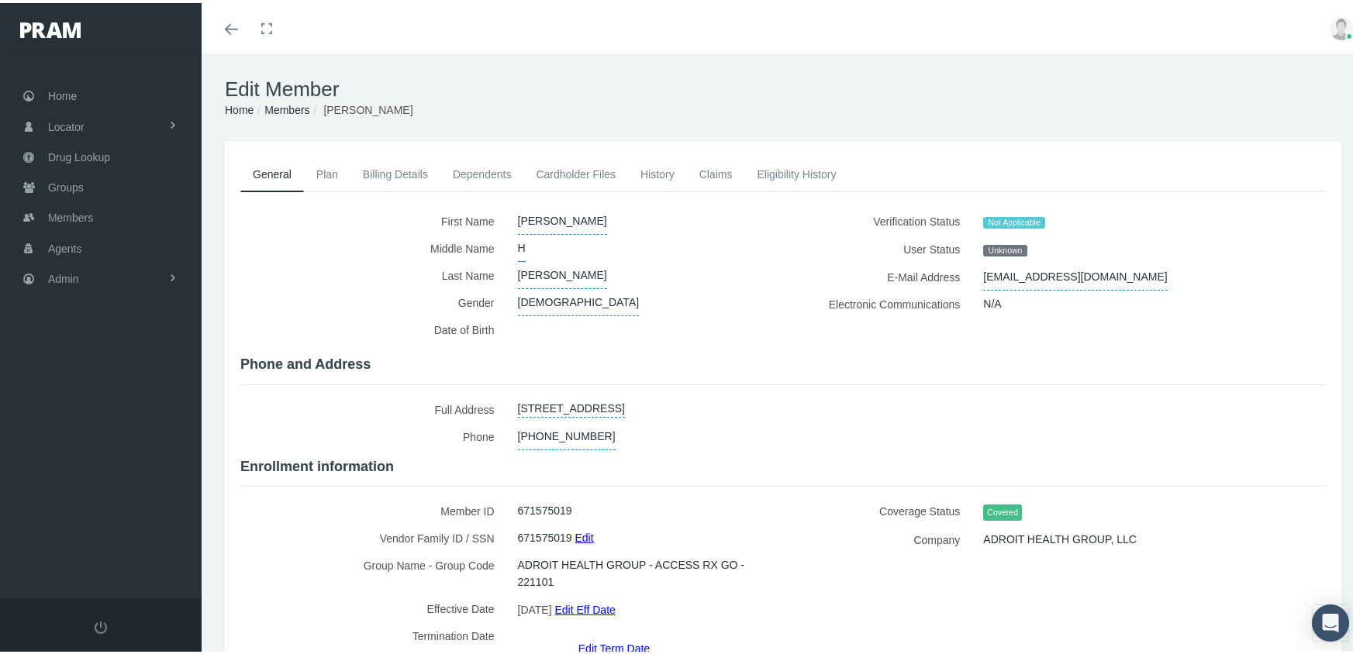
click at [294, 108] on link "Members" at bounding box center [286, 107] width 45 height 12
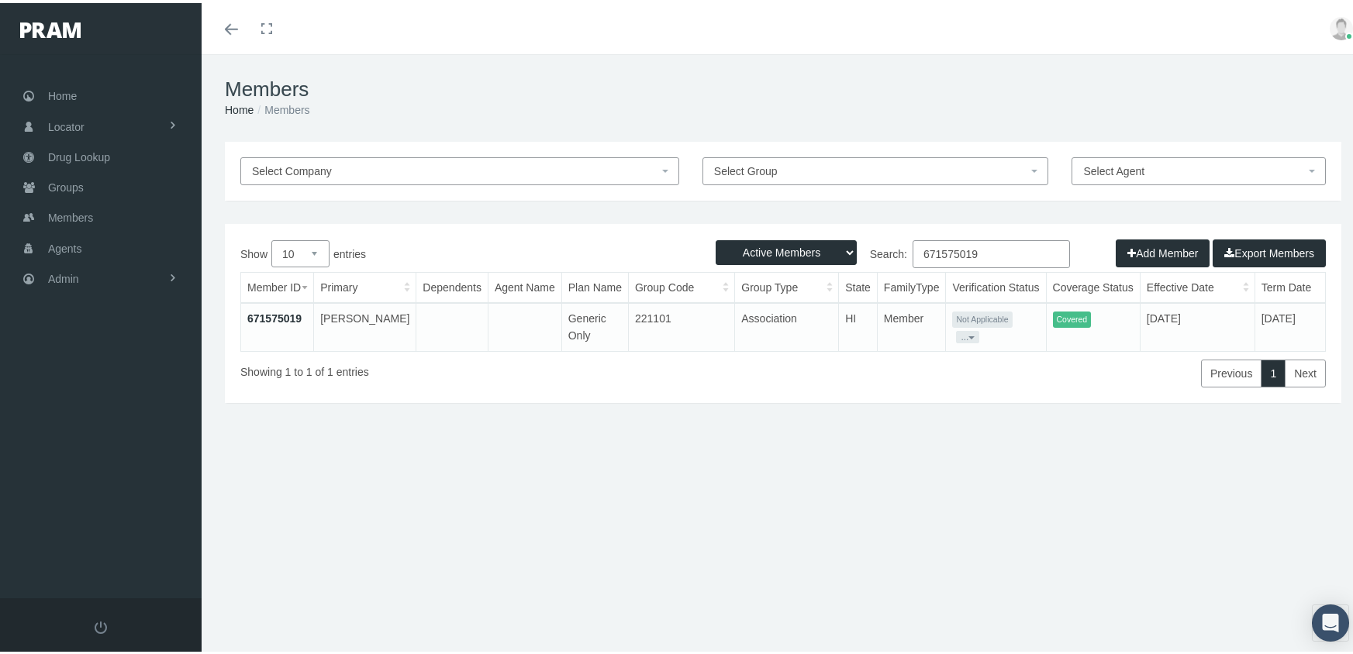
click at [789, 250] on select "Active Members Terminated Members Active & Terminated" at bounding box center [786, 249] width 141 height 25
select select "3"
click at [716, 237] on select "Active Members Terminated Members Active & Terminated" at bounding box center [786, 249] width 141 height 25
click at [991, 251] on input "671575019" at bounding box center [991, 251] width 157 height 28
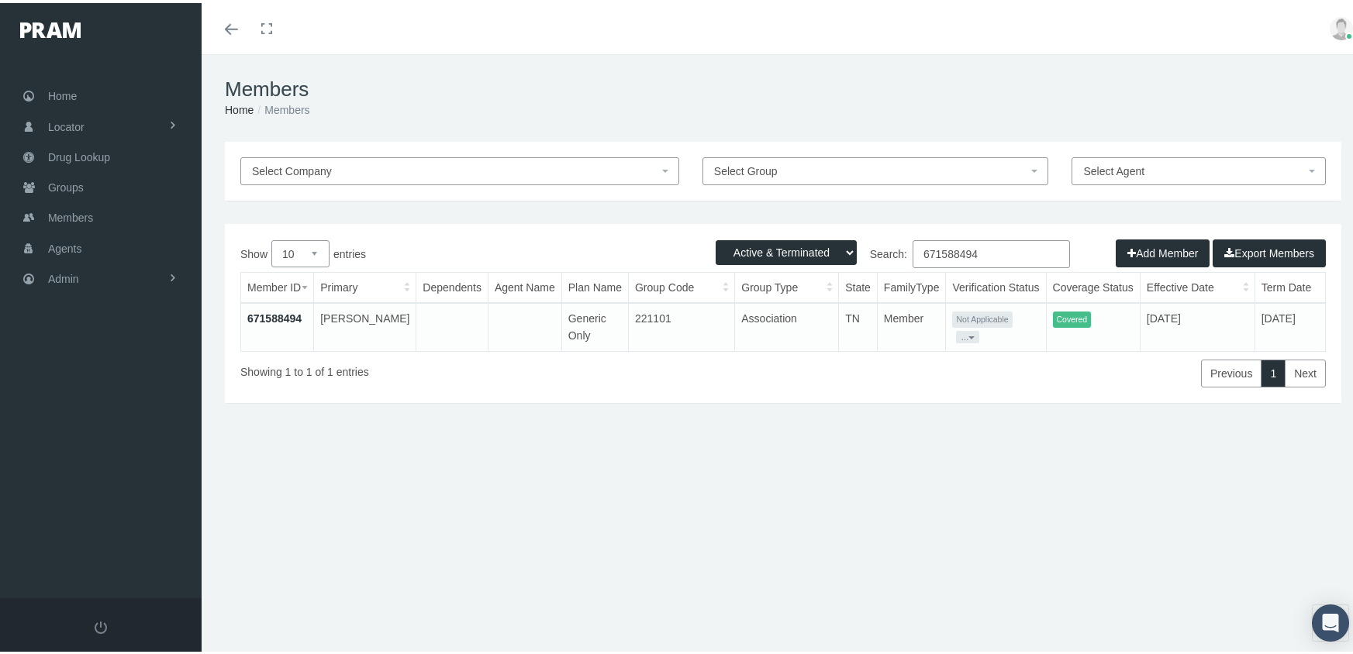
type input "671588494"
click at [277, 315] on link "671588494" at bounding box center [274, 315] width 54 height 12
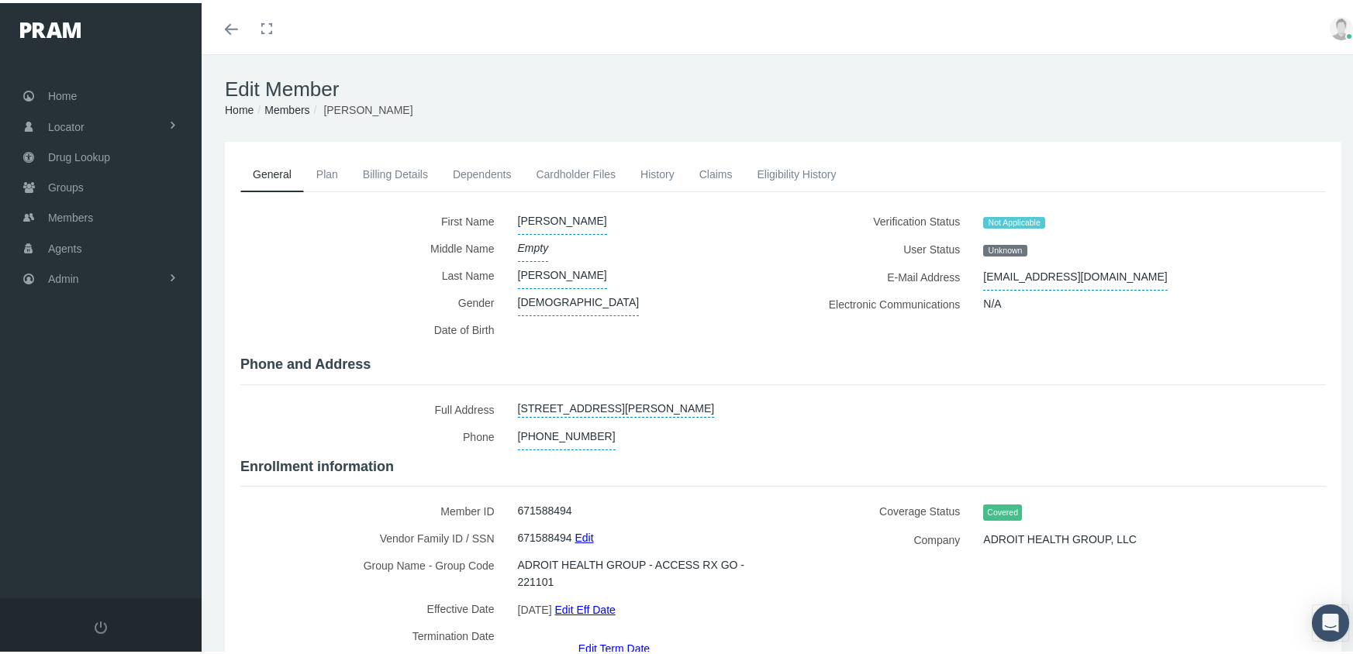
click at [283, 102] on link "Members" at bounding box center [286, 107] width 45 height 12
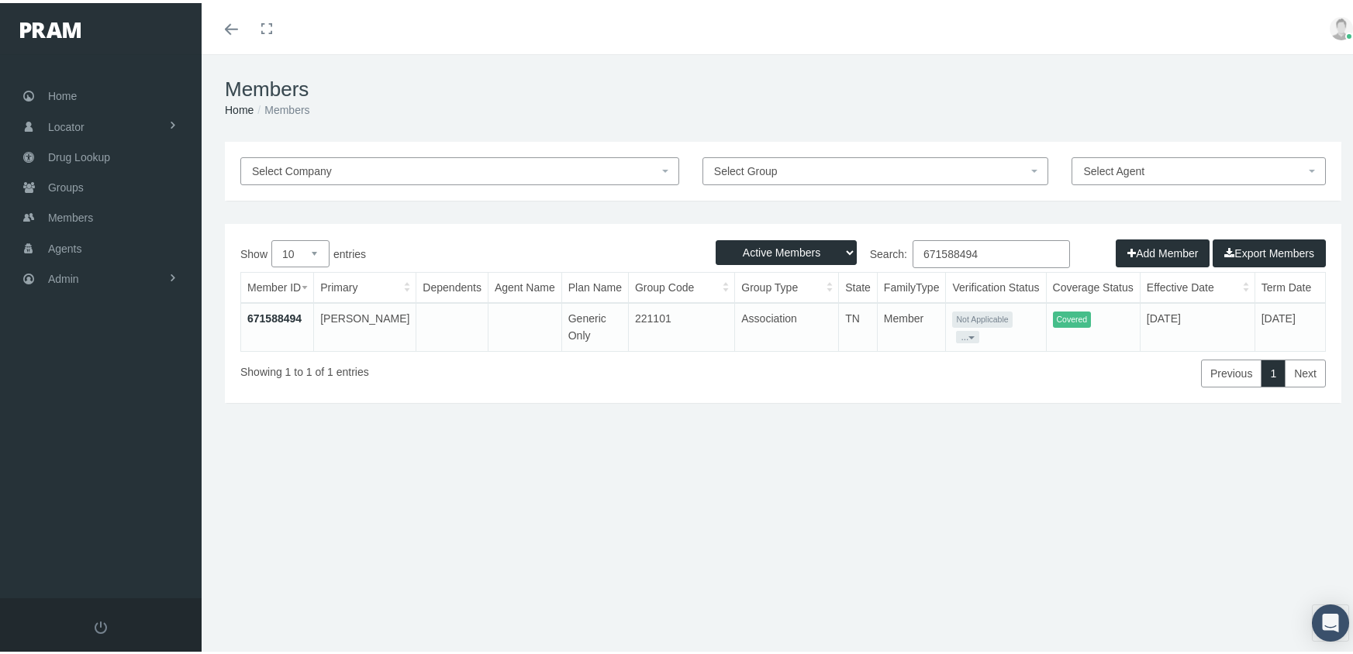
click at [781, 250] on select "Active Members Terminated Members Active & Terminated" at bounding box center [786, 249] width 141 height 25
select select "3"
click at [716, 237] on select "Active Members Terminated Members Active & Terminated" at bounding box center [786, 249] width 141 height 25
drag, startPoint x: 993, startPoint y: 251, endPoint x: 890, endPoint y: 252, distance: 103.1
click at [890, 252] on label "Search: 671588494" at bounding box center [926, 251] width 287 height 28
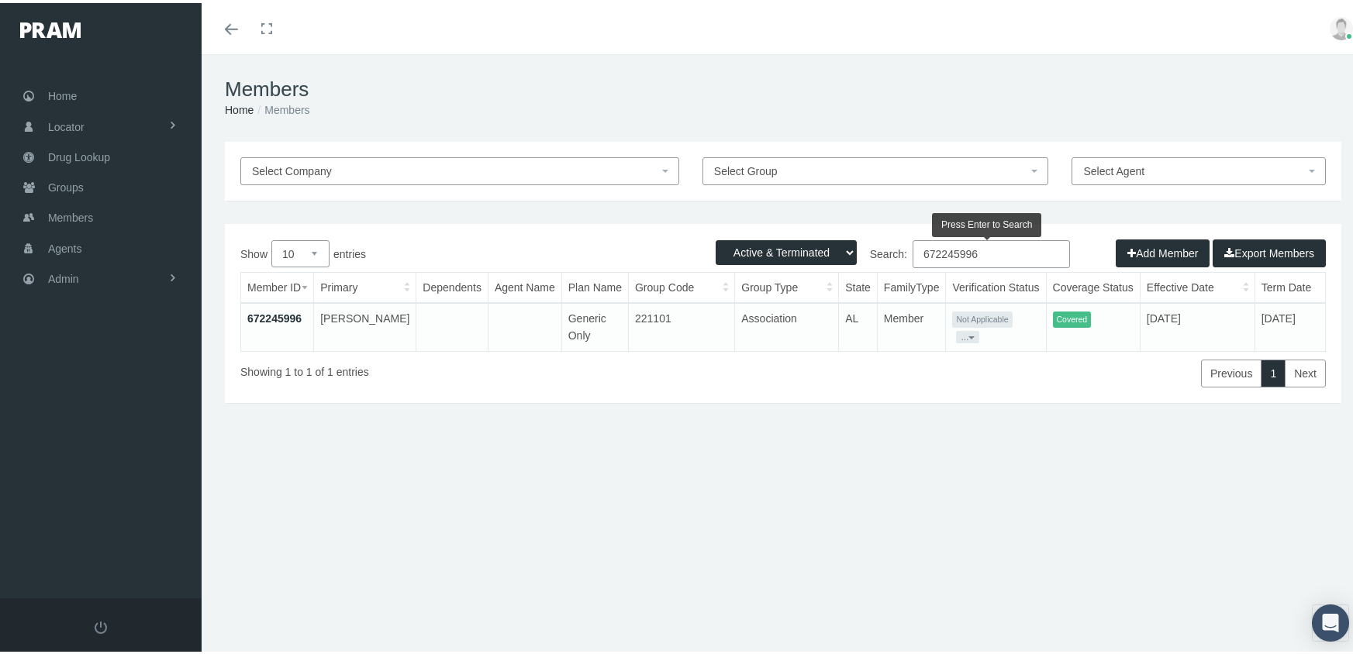
type input "672245996"
click at [277, 312] on link "672245996" at bounding box center [274, 315] width 54 height 12
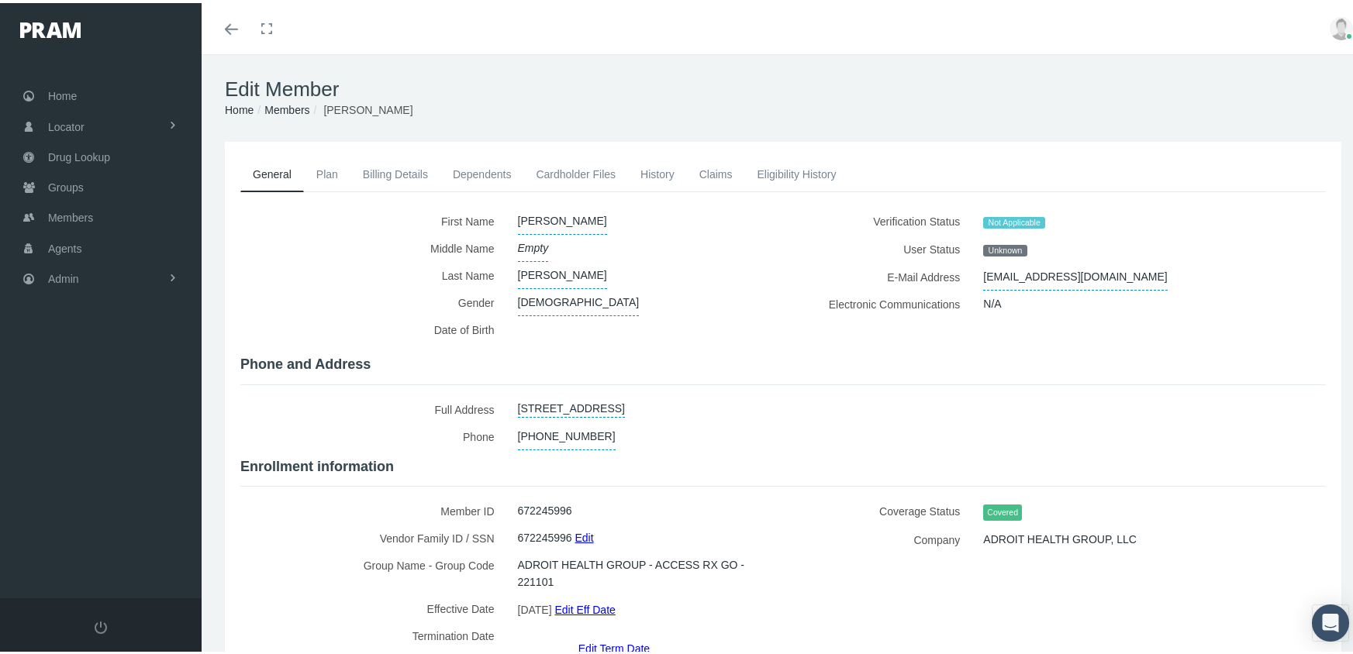
click at [300, 107] on link "Members" at bounding box center [286, 107] width 45 height 12
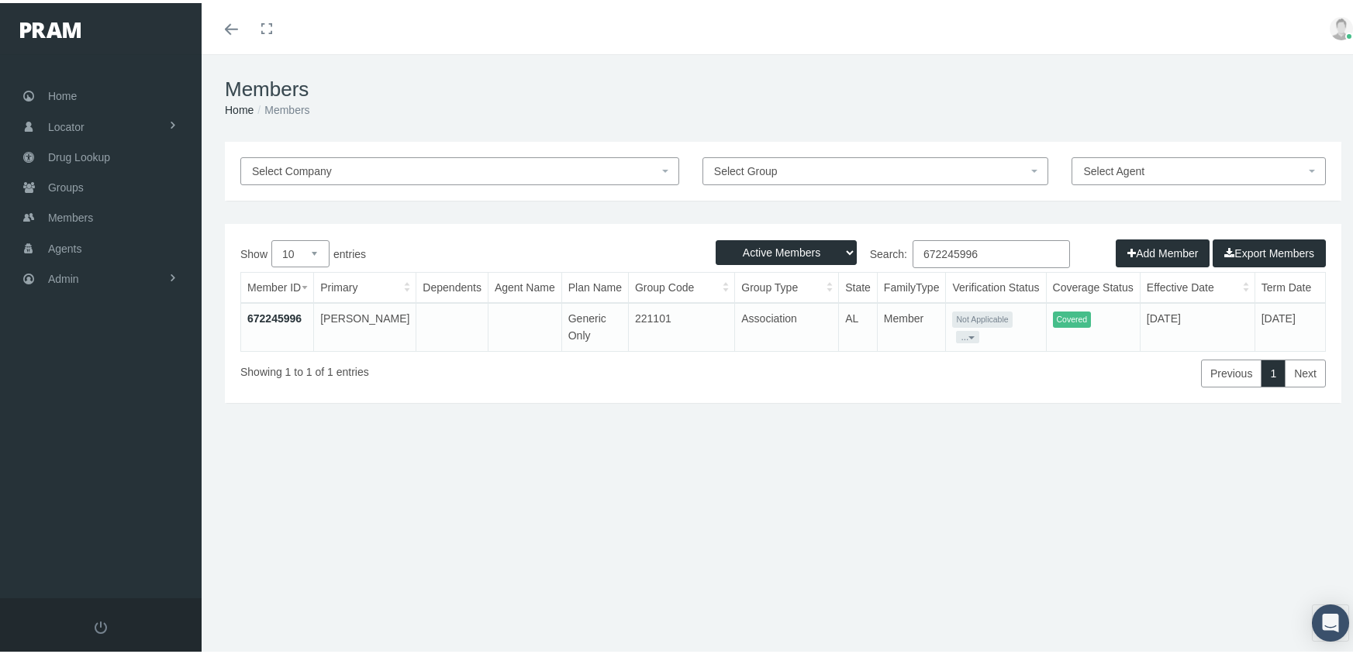
click at [772, 248] on select "Active Members Terminated Members Active & Terminated" at bounding box center [786, 249] width 141 height 25
select select "3"
click at [716, 237] on select "Active Members Terminated Members Active & Terminated" at bounding box center [786, 249] width 141 height 25
click at [987, 252] on input "672245996" at bounding box center [991, 251] width 157 height 28
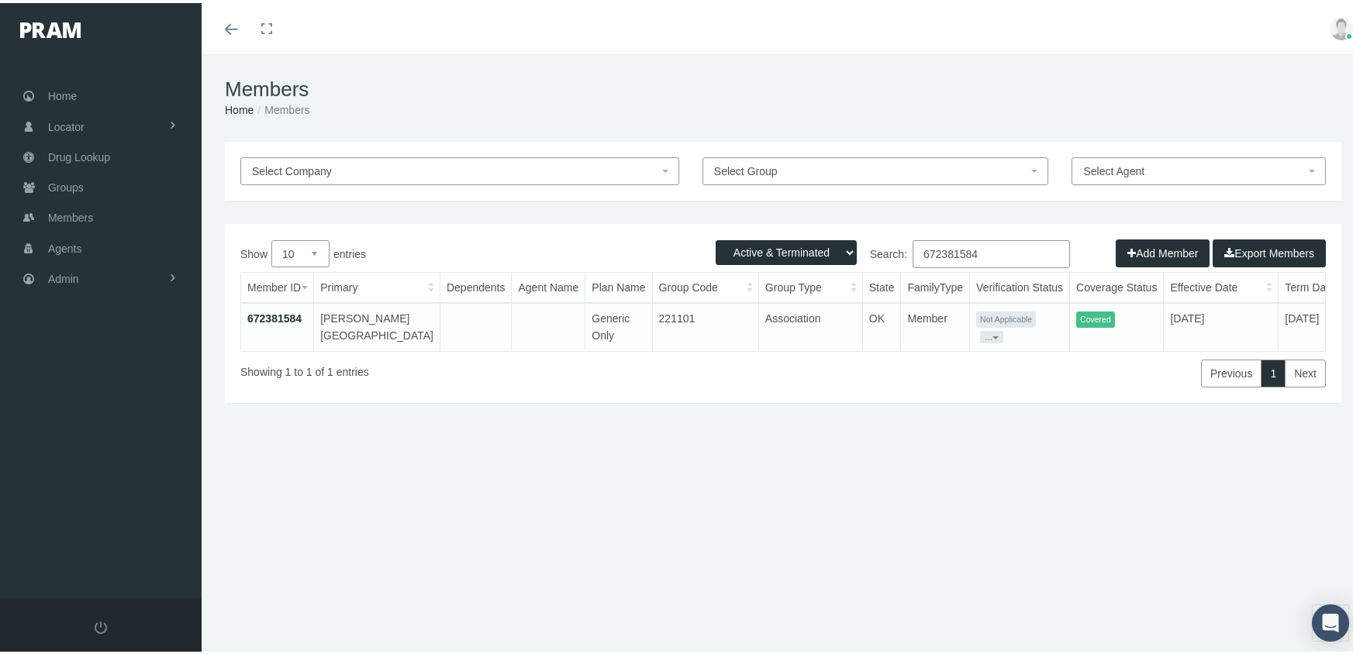
type input "672381584"
click at [264, 313] on link "672381584" at bounding box center [274, 315] width 54 height 12
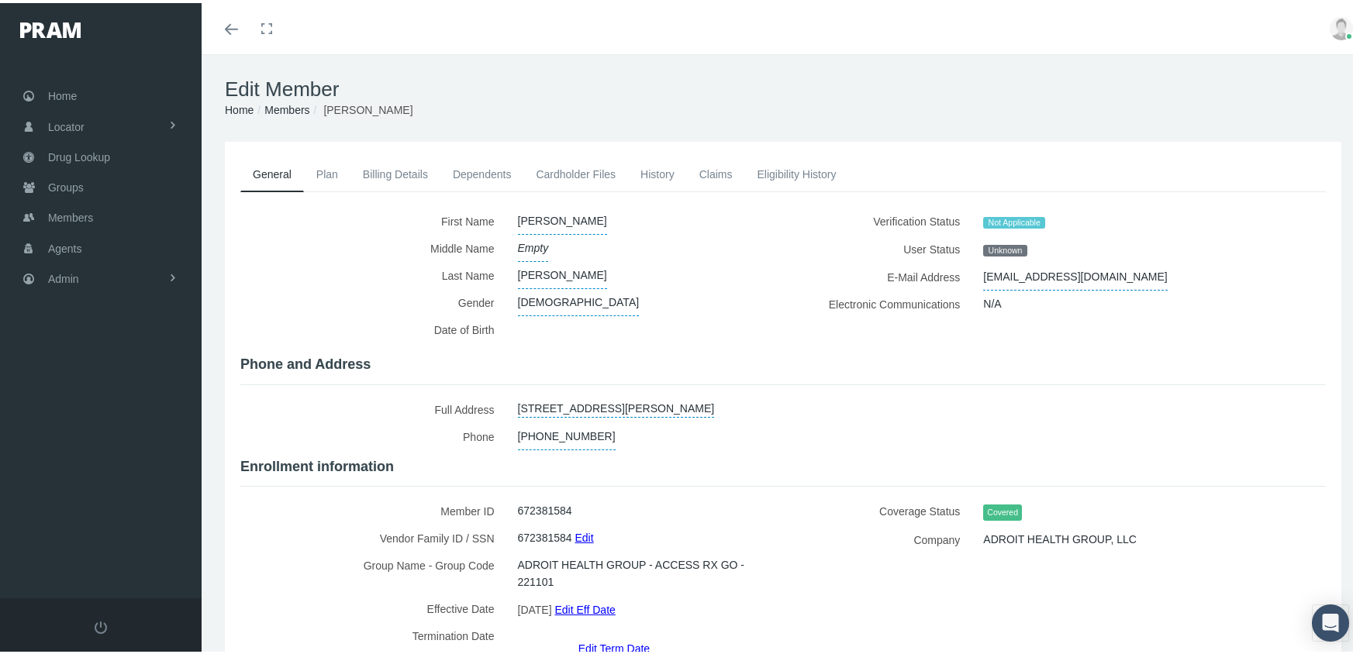
click at [292, 103] on link "Members" at bounding box center [286, 107] width 45 height 12
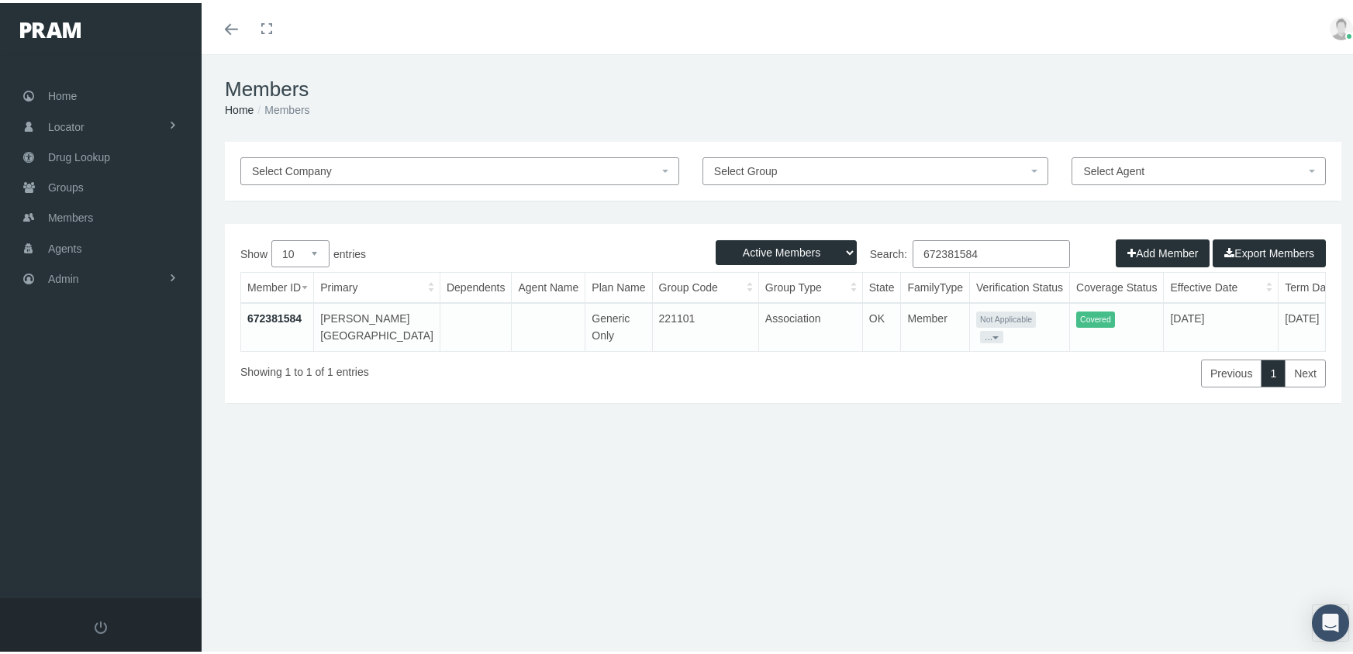
click at [785, 242] on select "Active Members Terminated Members Active & Terminated" at bounding box center [786, 249] width 141 height 25
select select "3"
click at [716, 237] on select "Active Members Terminated Members Active & Terminated" at bounding box center [786, 249] width 141 height 25
click at [993, 247] on input "672381584" at bounding box center [991, 251] width 157 height 28
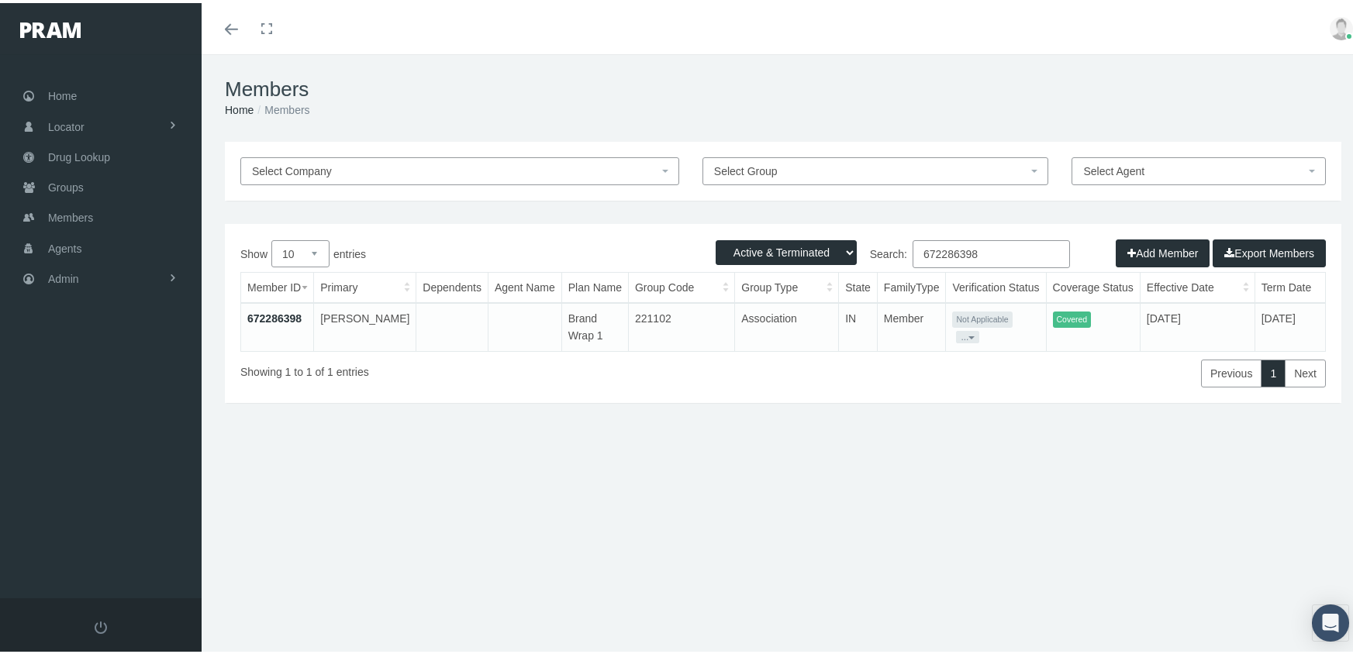
type input "672286398"
click at [289, 310] on link "672286398" at bounding box center [274, 315] width 54 height 12
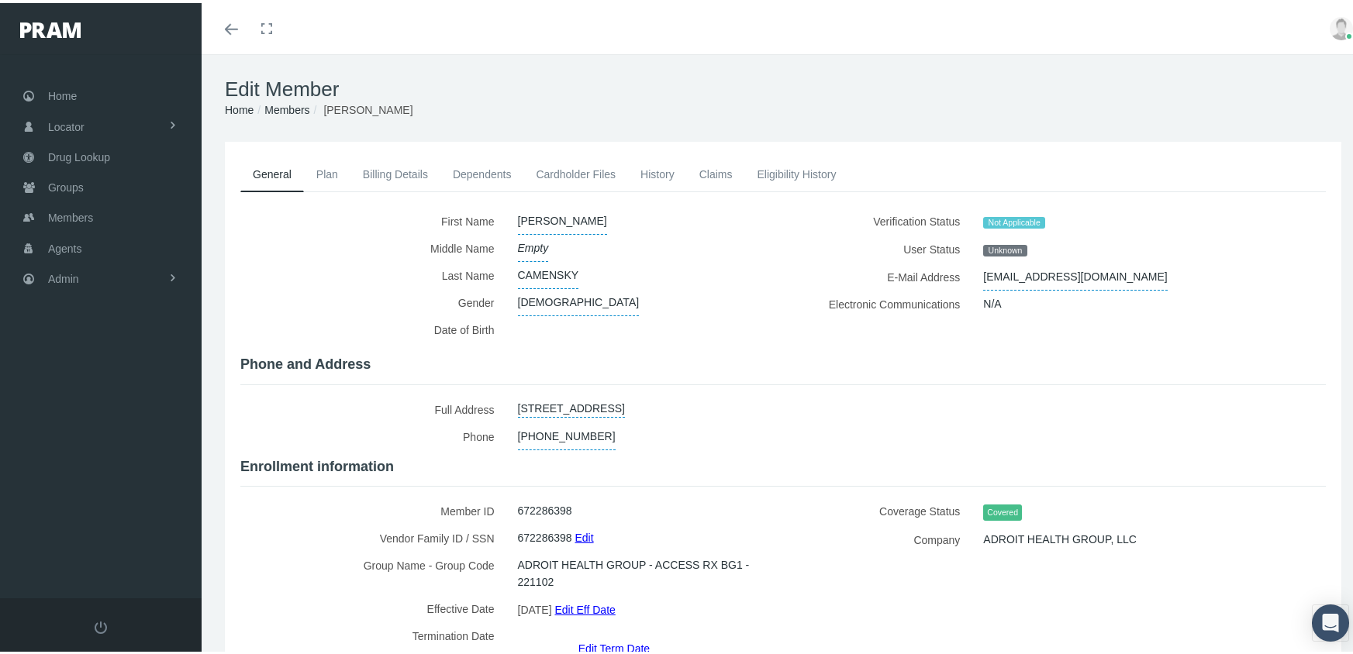
click at [299, 107] on link "Members" at bounding box center [286, 107] width 45 height 12
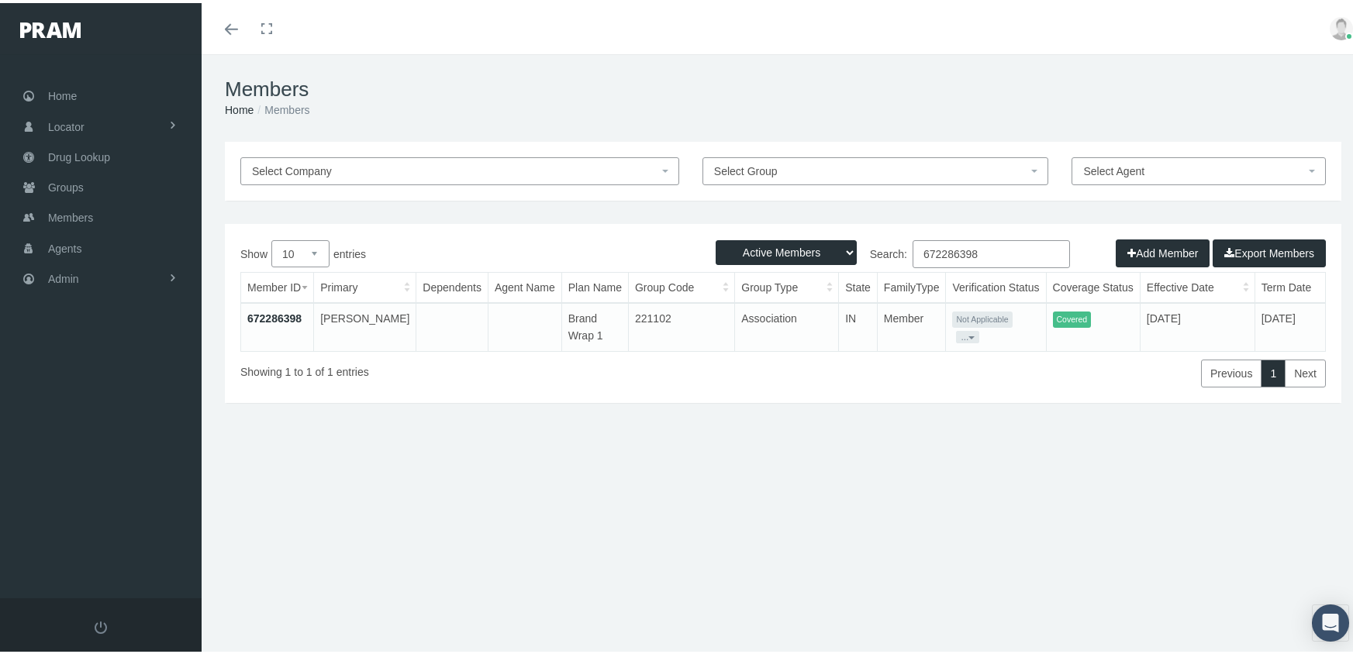
click at [771, 251] on select "Active Members Terminated Members Active & Terminated" at bounding box center [786, 249] width 141 height 25
select select "3"
click at [716, 237] on select "Active Members Terminated Members Active & Terminated" at bounding box center [786, 249] width 141 height 25
click at [985, 254] on input "672286398" at bounding box center [991, 251] width 157 height 28
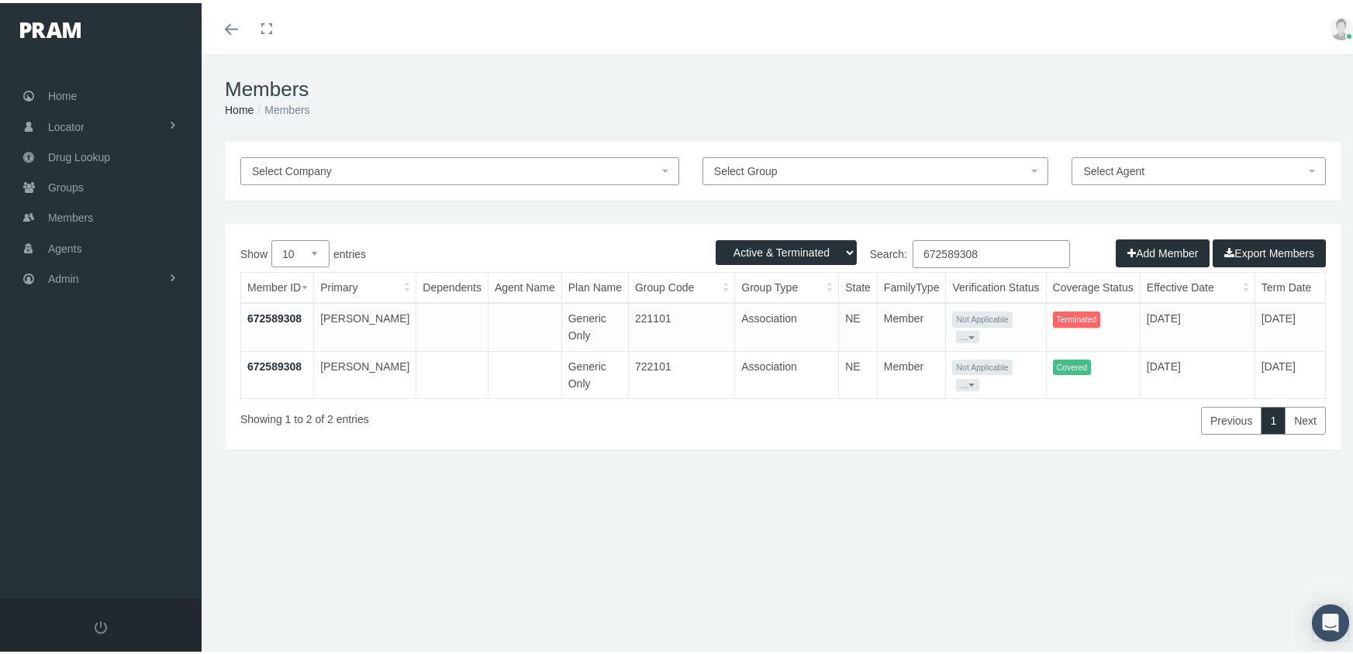
type input "672589308"
click at [281, 360] on link "672589308" at bounding box center [274, 363] width 54 height 12
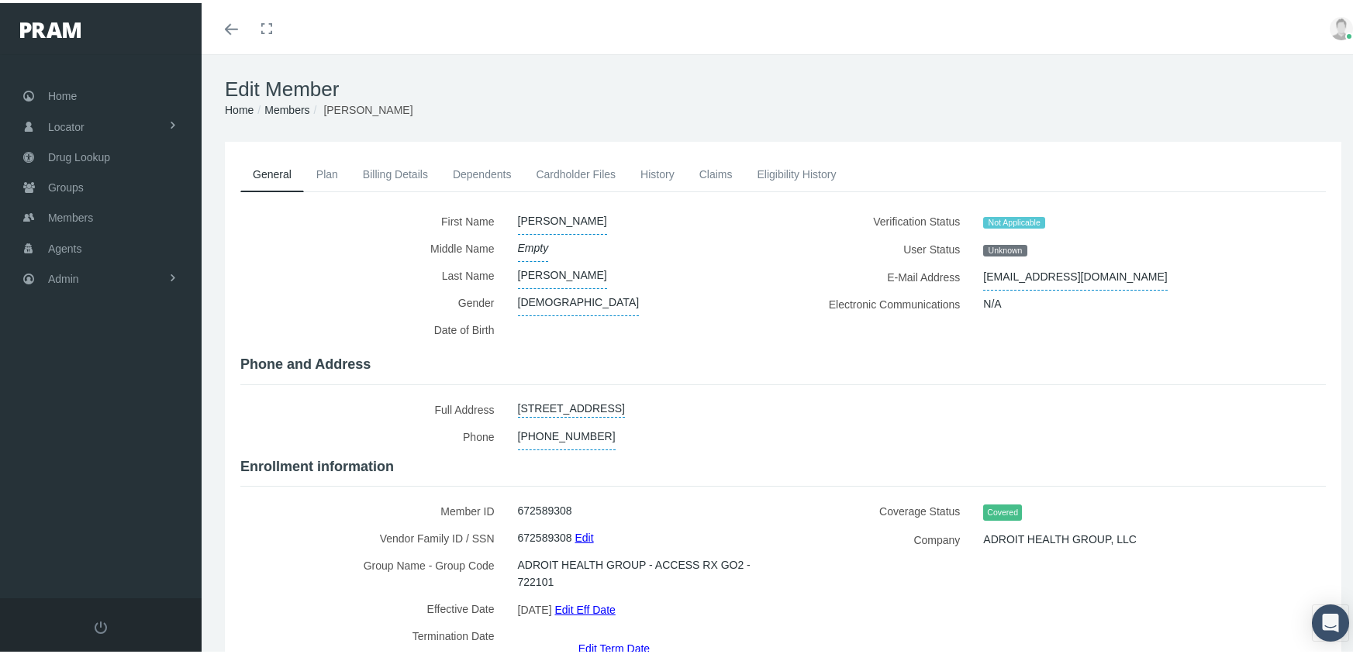
click at [278, 111] on link "Members" at bounding box center [286, 107] width 45 height 12
